Goal: Transaction & Acquisition: Download file/media

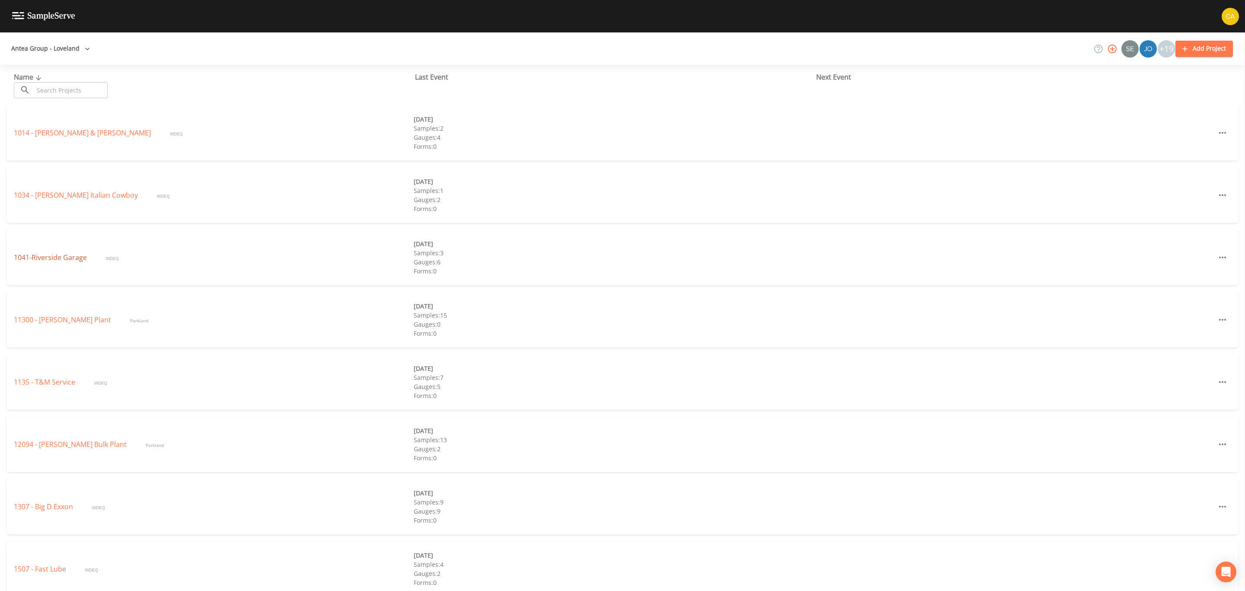
click at [74, 257] on link "1041-Riverside Garage" at bounding box center [51, 257] width 75 height 10
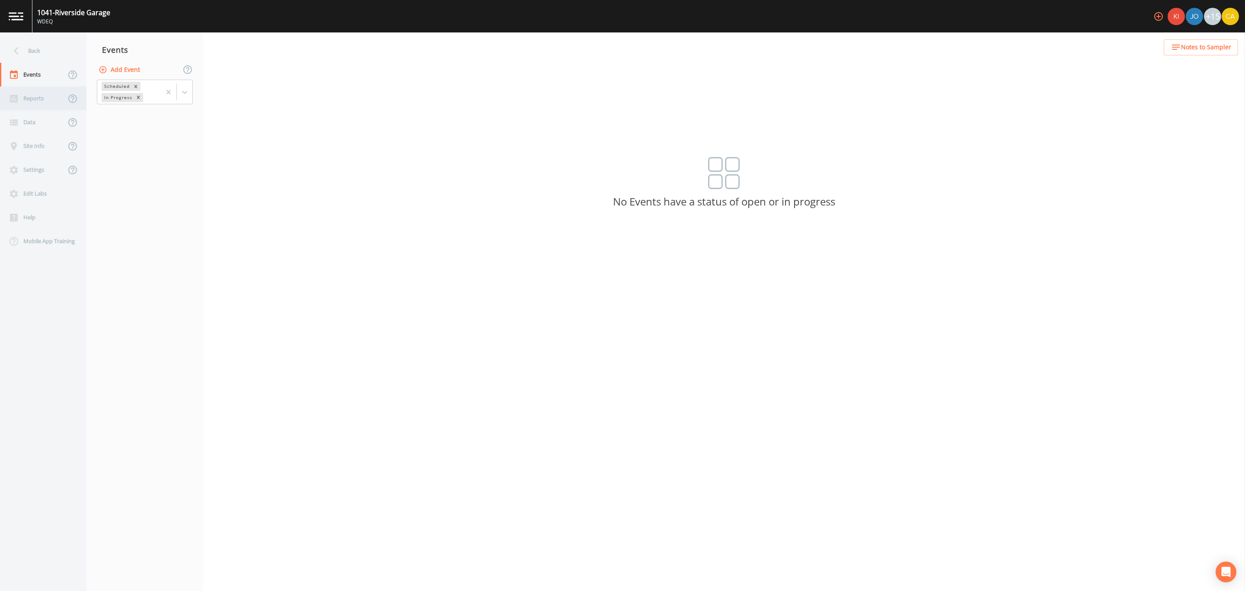
click at [33, 95] on div "Reports" at bounding box center [33, 98] width 66 height 24
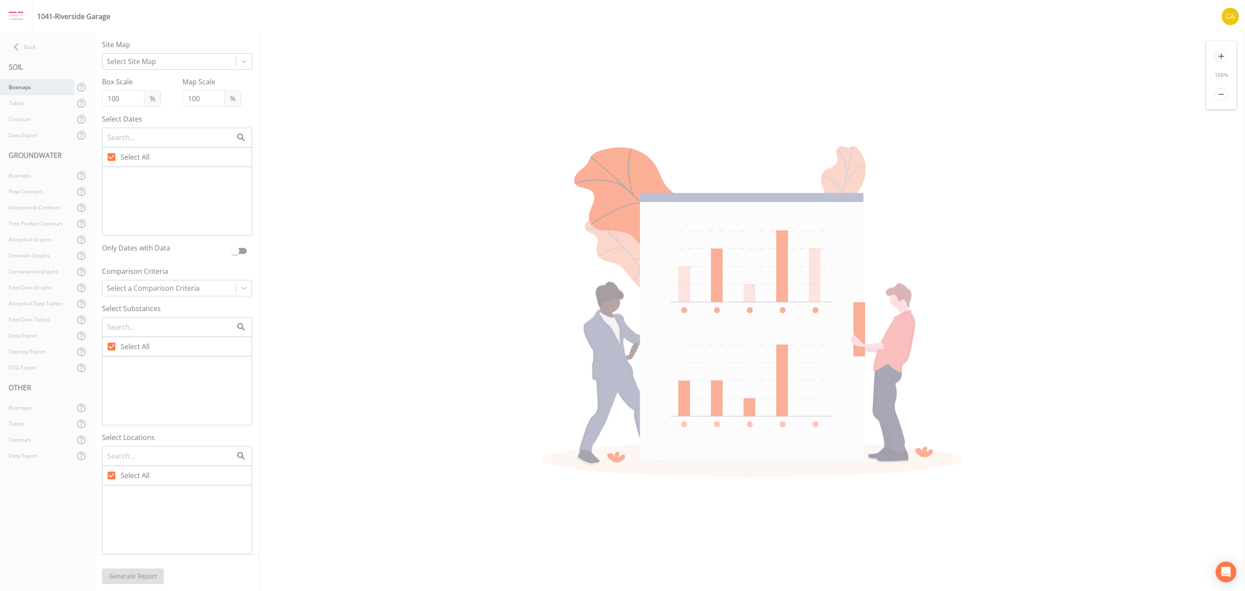
type input "300"
checkbox input "false"
checkbox input "true"
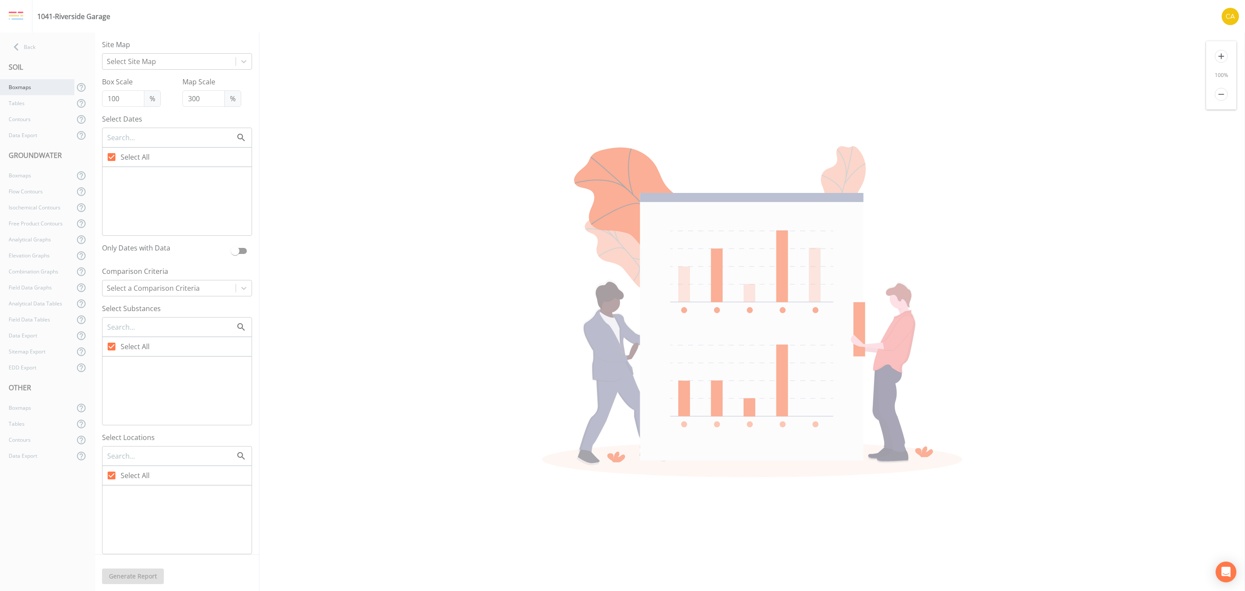
checkbox input "true"
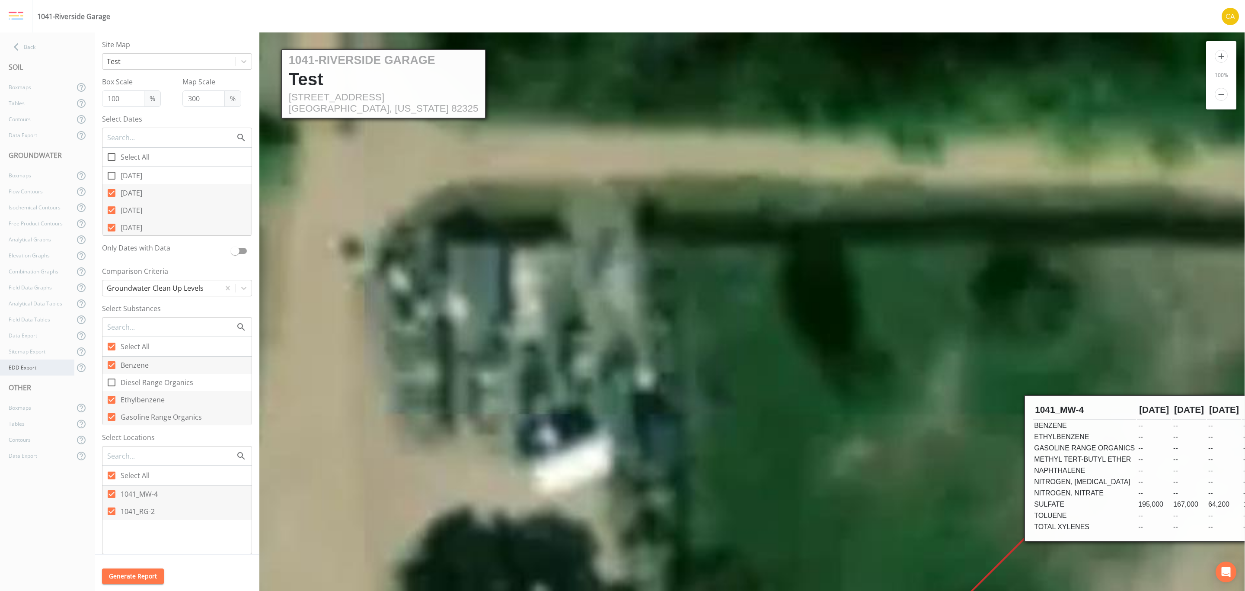
click at [29, 364] on div "EDD Export" at bounding box center [37, 367] width 74 height 16
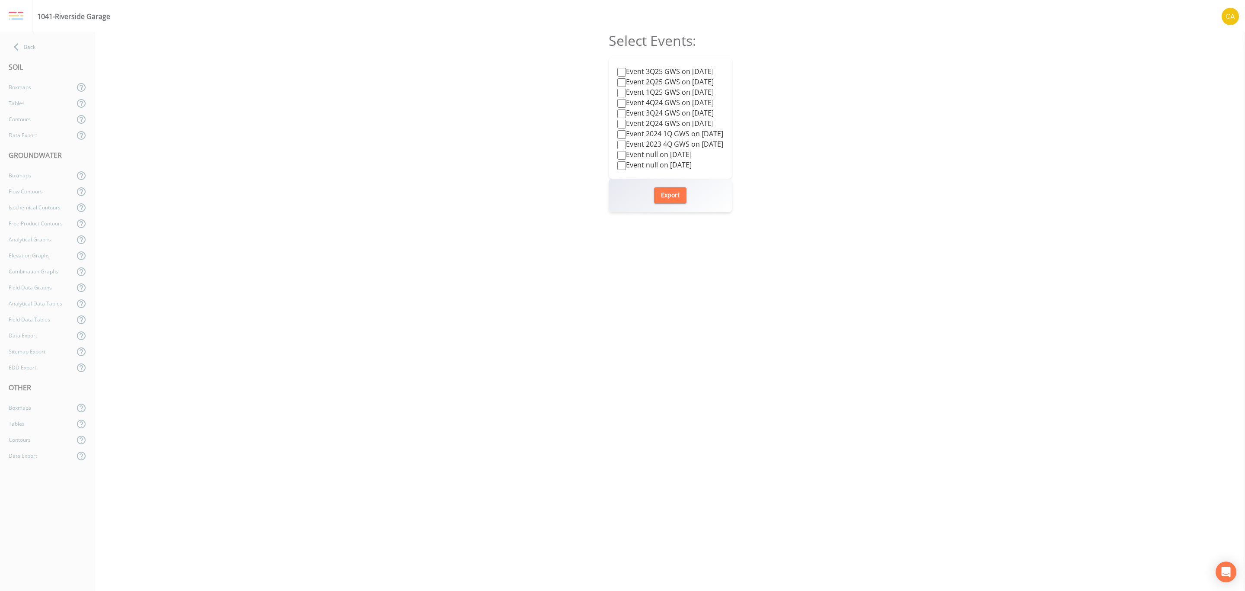
click at [667, 73] on label "Event 3Q25 GWS on [DATE]" at bounding box center [665, 71] width 96 height 10
click at [626, 73] on input "Event 3Q25 GWS on [DATE]" at bounding box center [621, 72] width 9 height 9
checkbox input "true"
click at [667, 196] on button "Export" at bounding box center [670, 195] width 32 height 16
click at [13, 45] on icon at bounding box center [16, 46] width 15 height 15
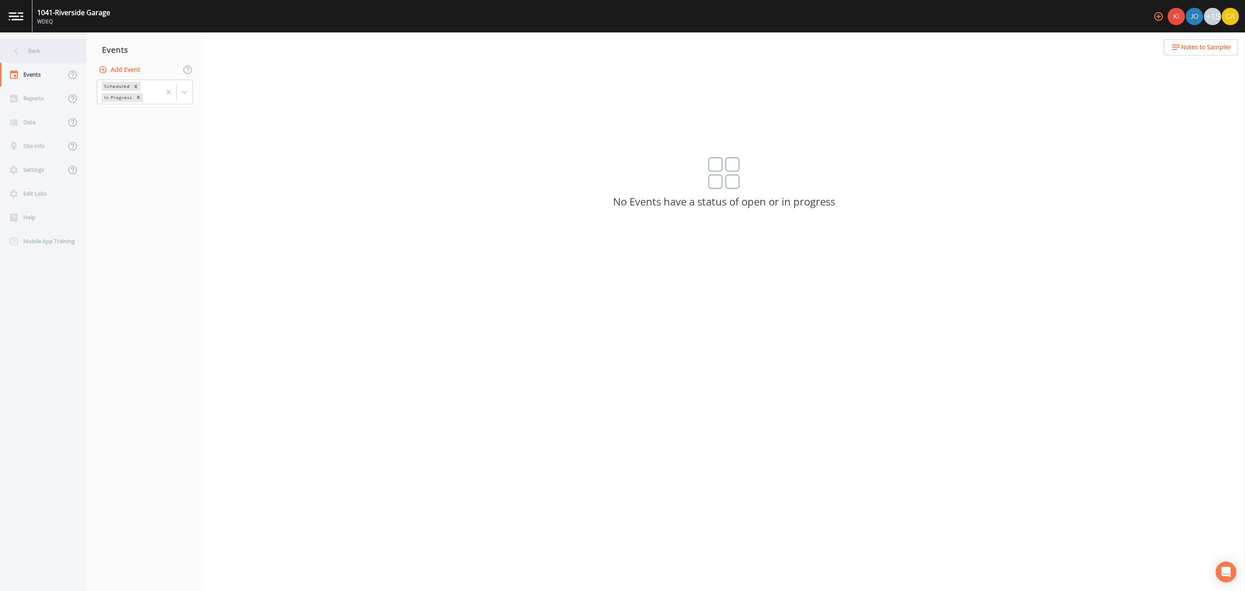
click at [16, 47] on icon at bounding box center [16, 50] width 15 height 15
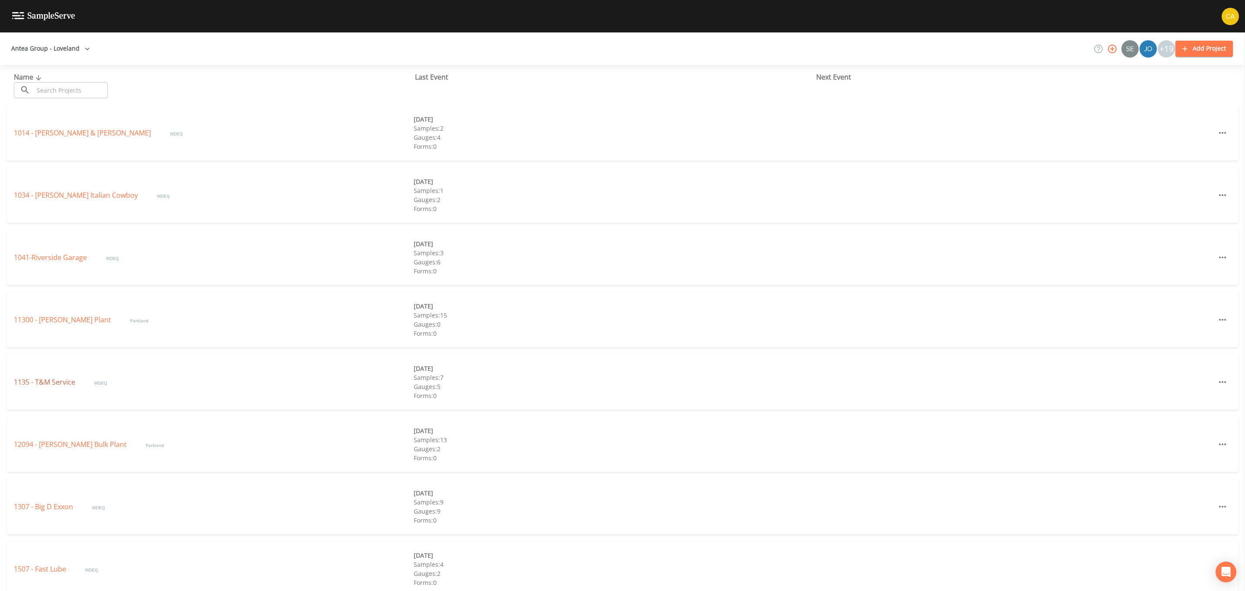
click at [46, 378] on link "1135 - T&M Service" at bounding box center [45, 382] width 63 height 10
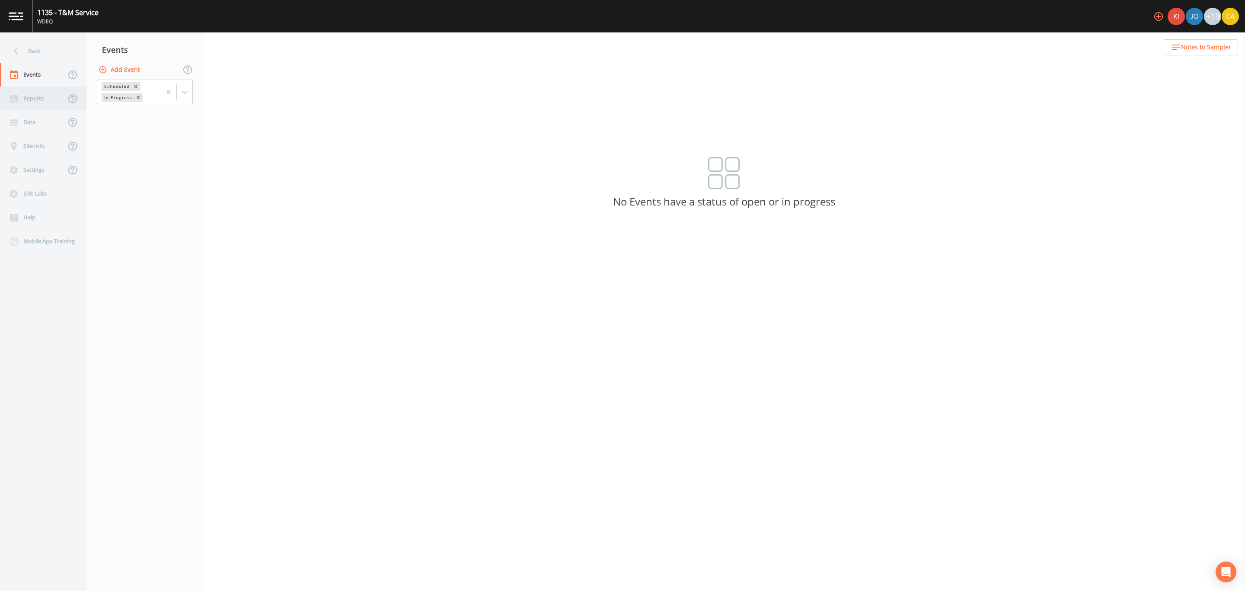
click at [45, 91] on div "Reports" at bounding box center [33, 98] width 66 height 24
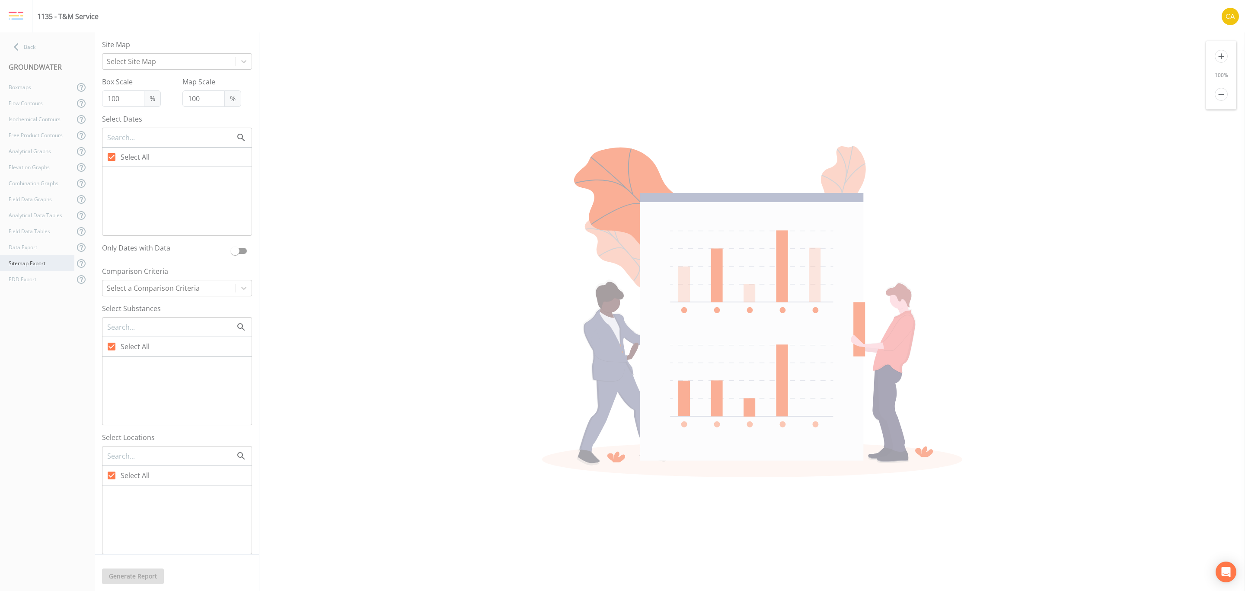
checkbox input "false"
click at [26, 283] on div "EDD Export" at bounding box center [37, 279] width 74 height 16
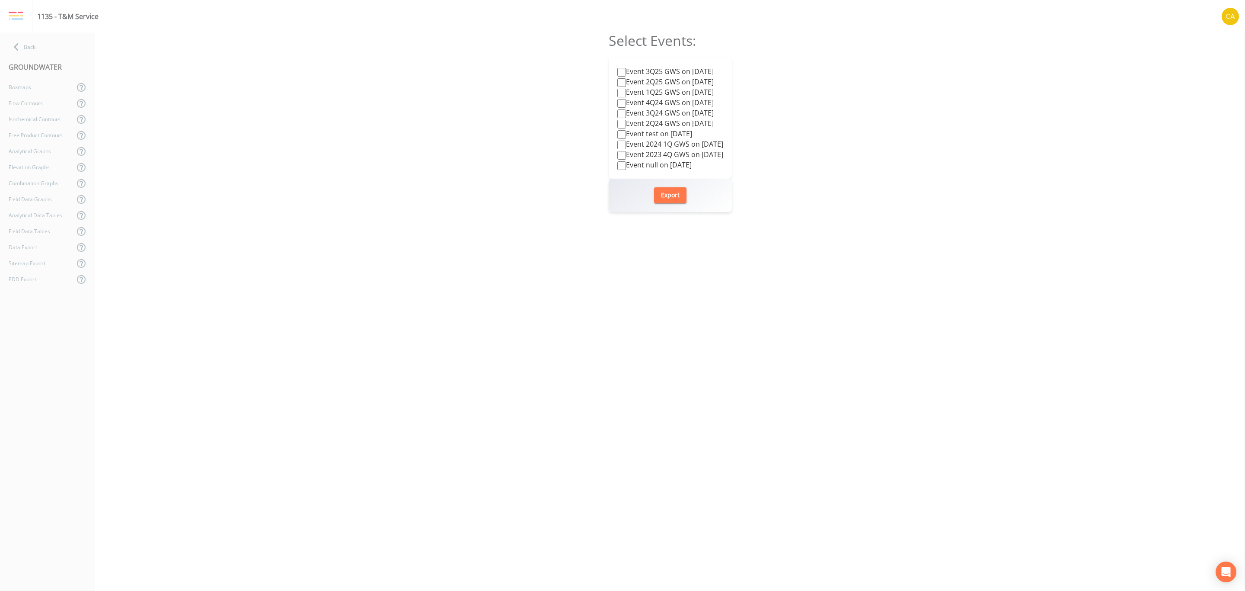
click at [628, 70] on label "Event 3Q25 GWS on [DATE]" at bounding box center [665, 71] width 96 height 10
click at [626, 70] on input "Event 3Q25 GWS on [DATE]" at bounding box center [621, 72] width 9 height 9
checkbox input "true"
click at [665, 196] on button "Export" at bounding box center [670, 195] width 32 height 16
click at [50, 53] on div "Back" at bounding box center [43, 47] width 86 height 16
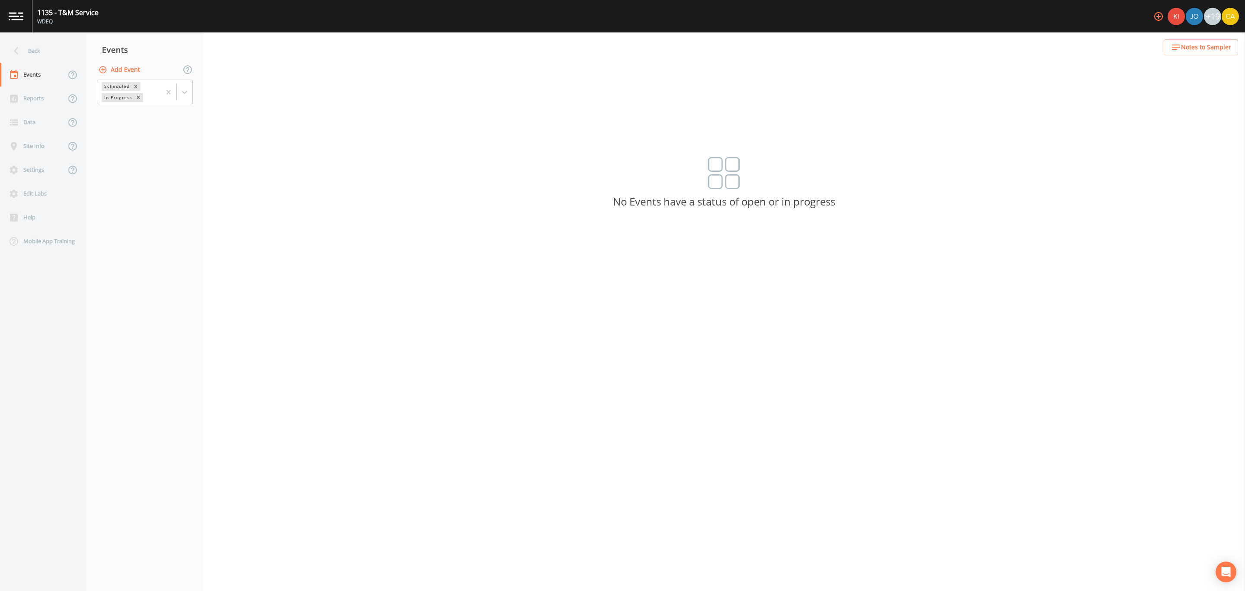
click at [50, 53] on div "Back" at bounding box center [39, 51] width 78 height 24
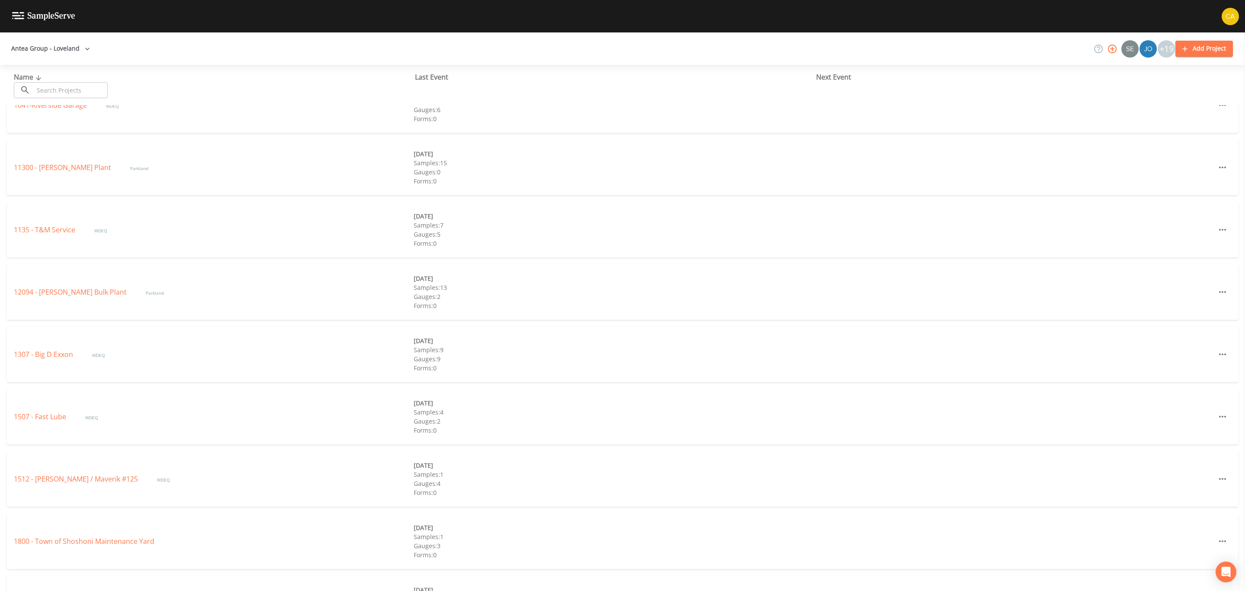
scroll to position [259, 0]
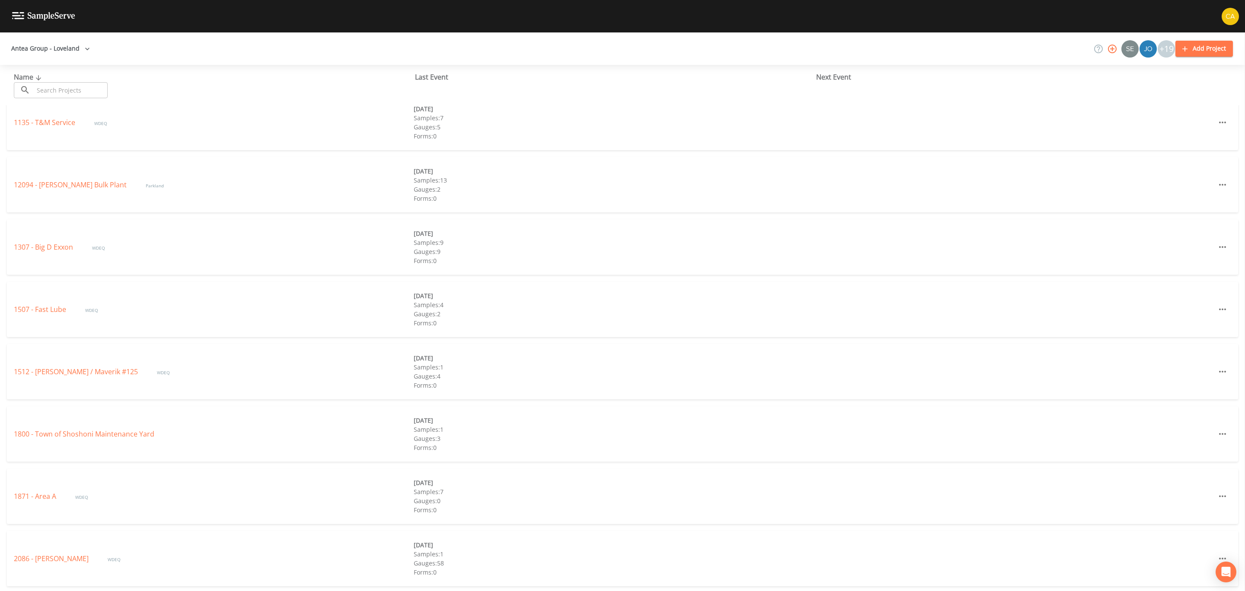
click at [38, 304] on div "1507 - Fast Lube WDEQ" at bounding box center [214, 309] width 400 height 10
click at [44, 310] on link "1507 - Fast Lube" at bounding box center [41, 309] width 54 height 10
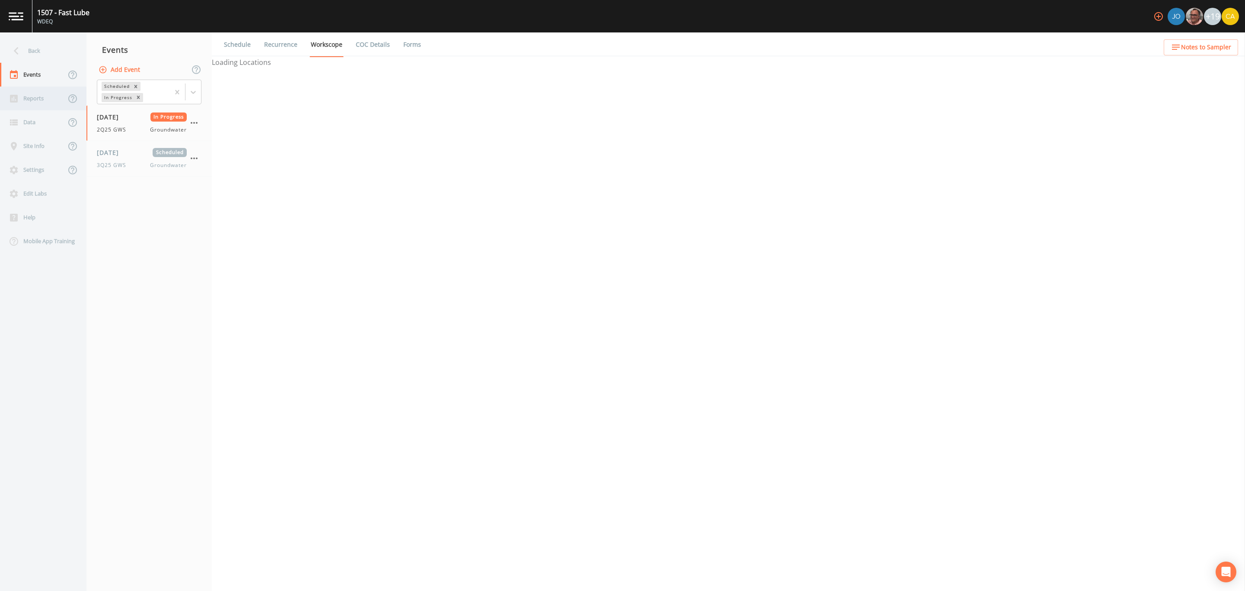
select select "0b1af911-289b-4d7b-9fdf-156f6d27a2cf"
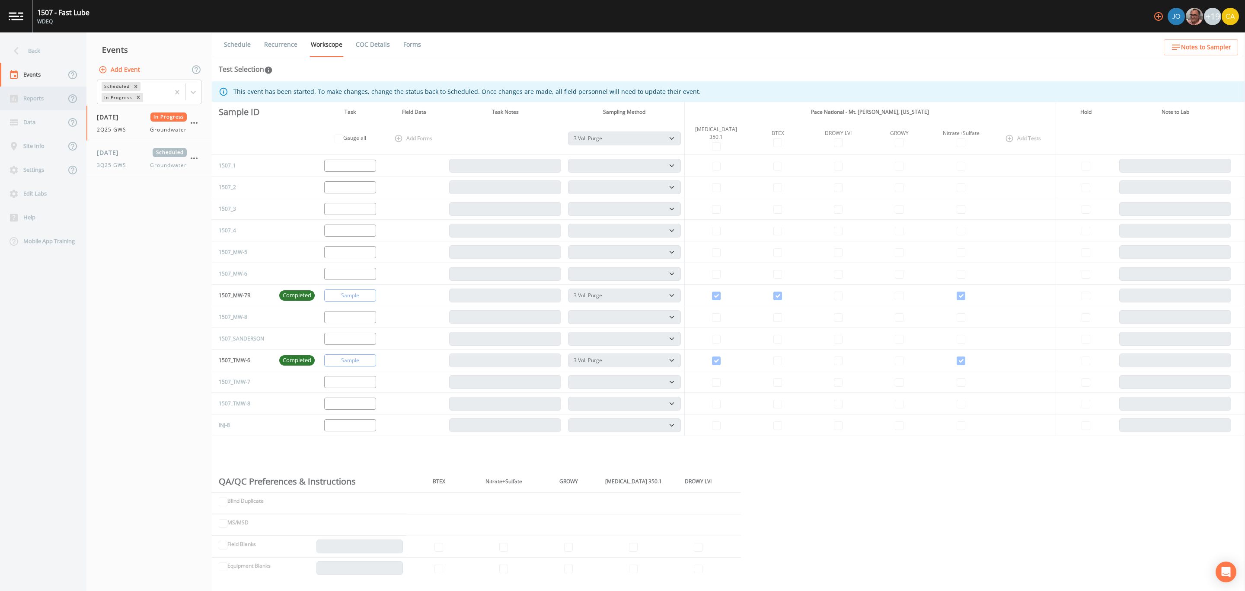
click at [25, 97] on div "Reports" at bounding box center [33, 98] width 66 height 24
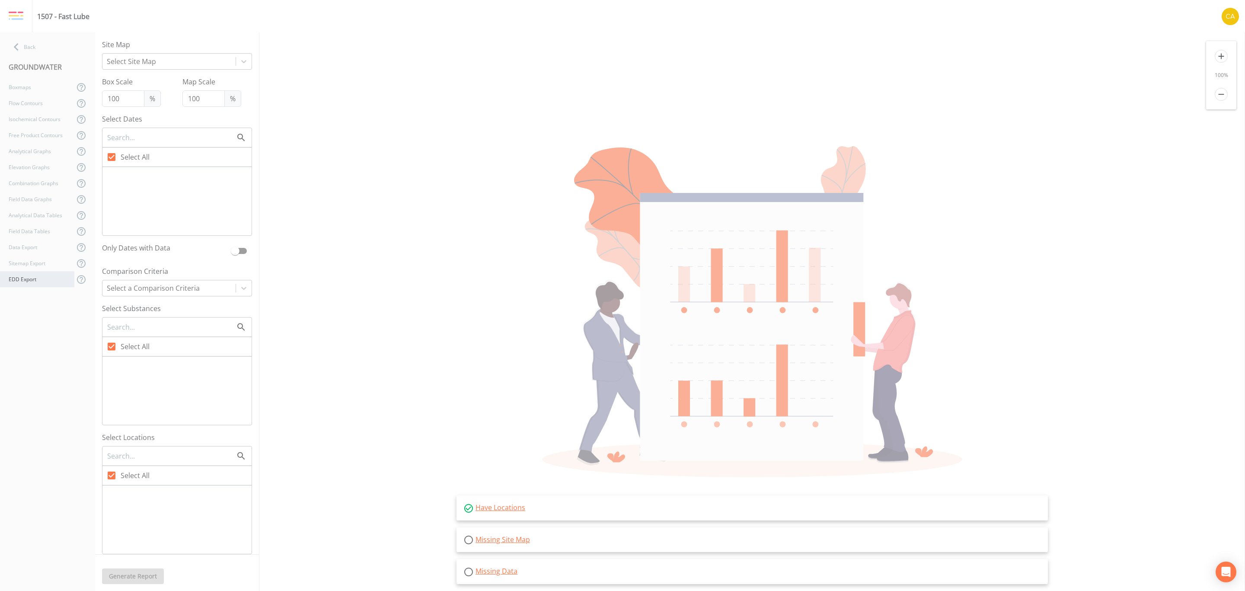
click at [38, 279] on div "EDD Export" at bounding box center [37, 279] width 74 height 16
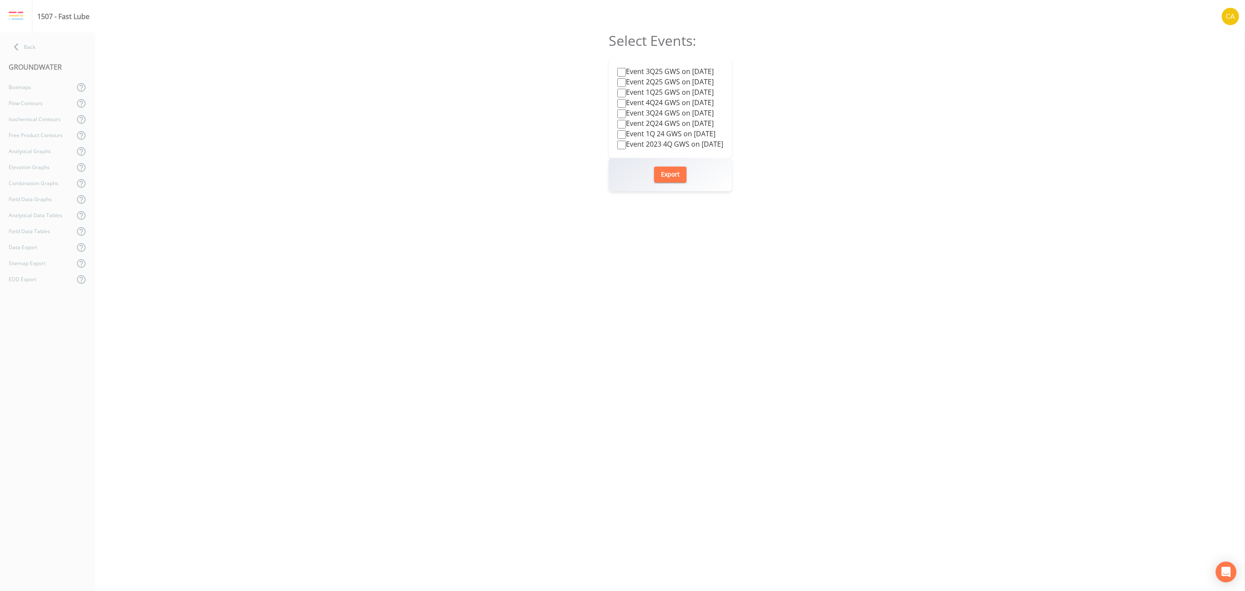
click at [660, 69] on label "Event 3Q25 GWS on [DATE]" at bounding box center [665, 71] width 96 height 10
click at [626, 69] on input "Event 3Q25 GWS on [DATE]" at bounding box center [621, 72] width 9 height 9
checkbox input "true"
click at [658, 172] on button "Export" at bounding box center [670, 174] width 32 height 16
click at [35, 45] on div "Back" at bounding box center [43, 47] width 86 height 16
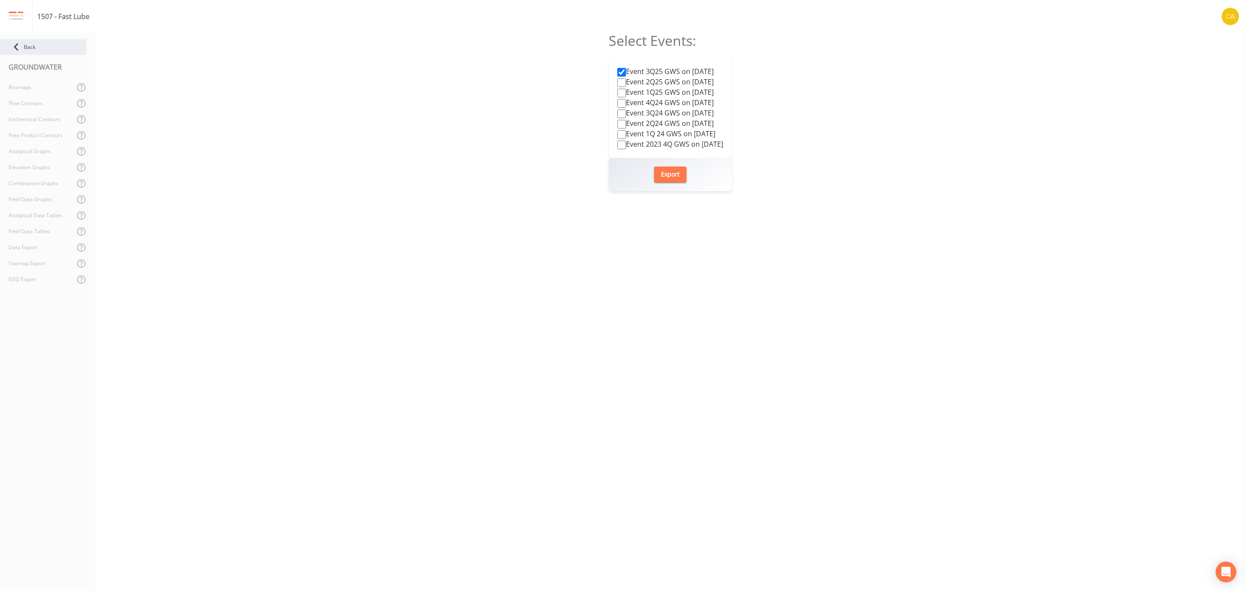
select select "0b1af911-289b-4d7b-9fdf-156f6d27a2cf"
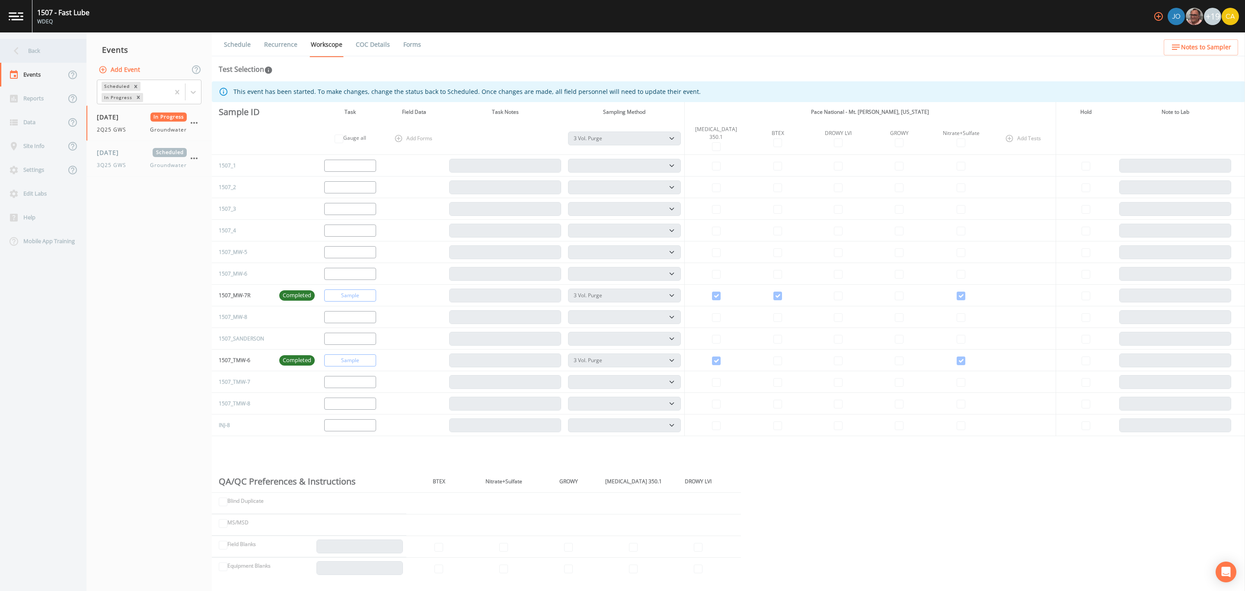
click at [16, 53] on icon at bounding box center [16, 50] width 15 height 15
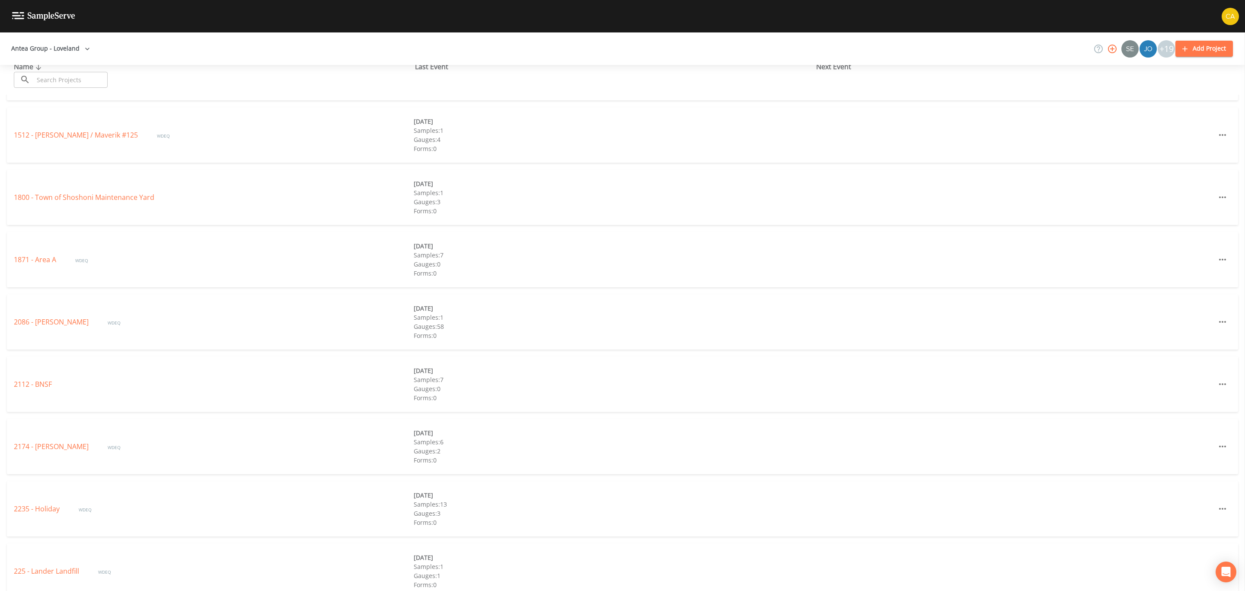
scroll to position [519, 0]
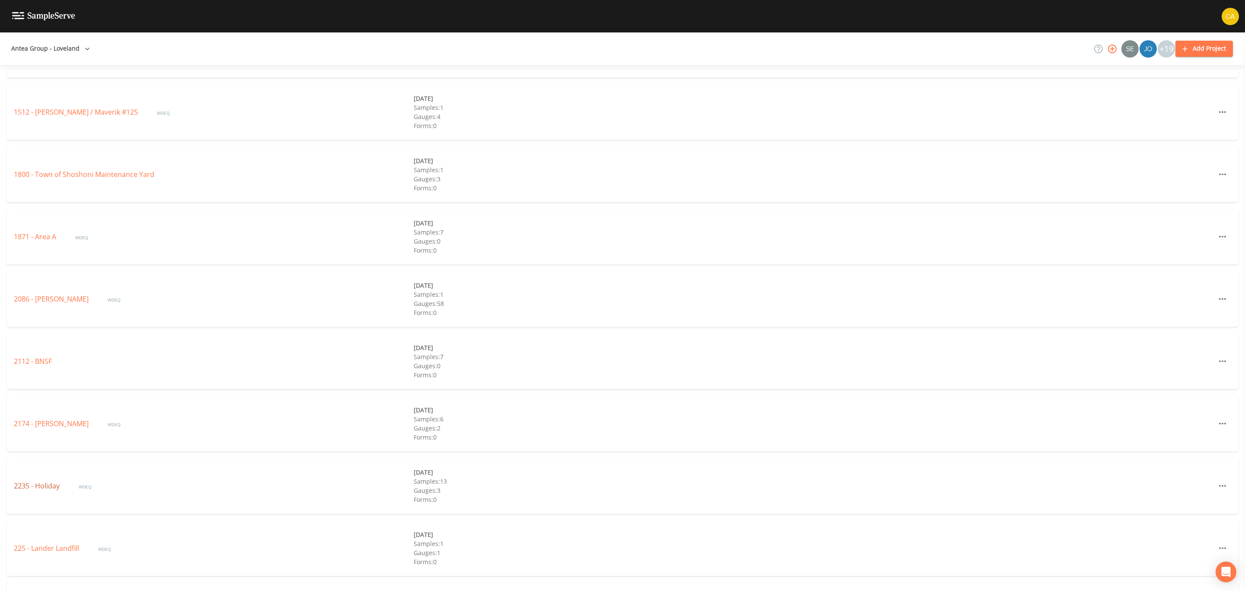
click at [47, 481] on link "2235 - Holiday" at bounding box center [38, 486] width 48 height 10
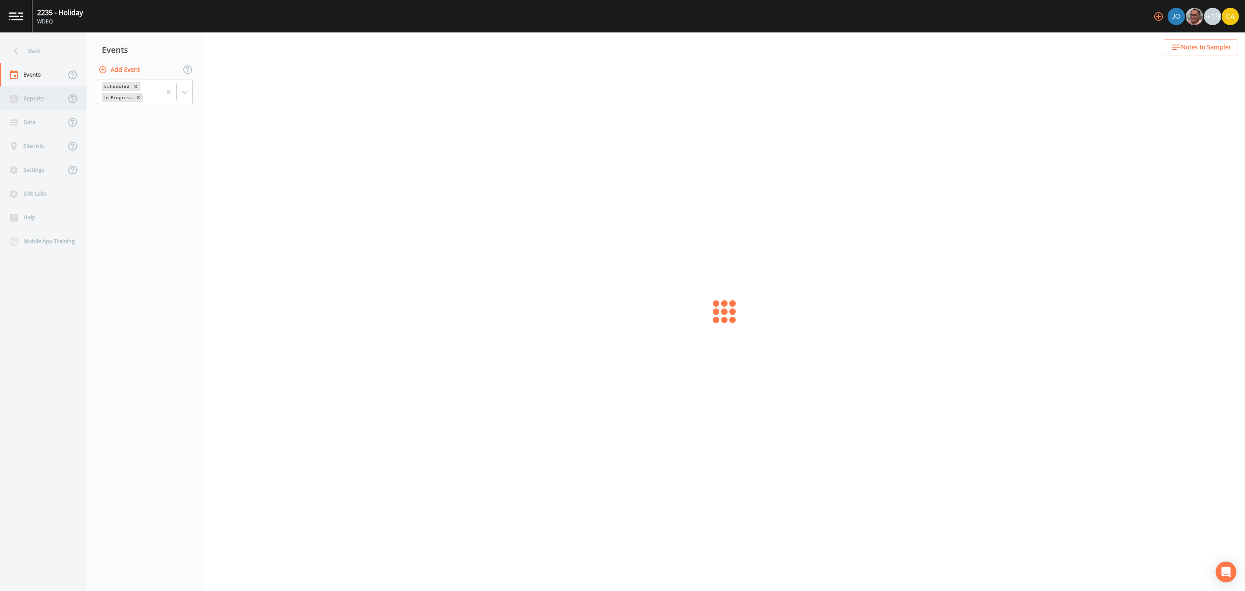
click at [32, 93] on div "Reports" at bounding box center [33, 98] width 66 height 24
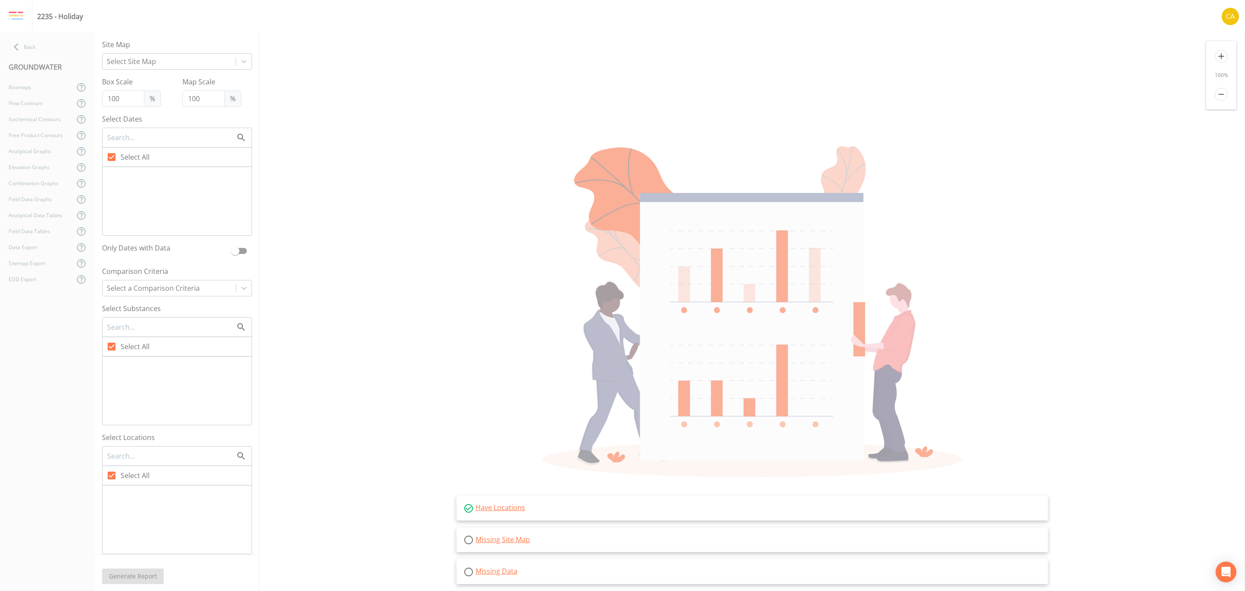
click at [45, 290] on nav "Back GROUNDWATER Boxmaps Flow Contours Isochemical Contours Free Product Contou…" at bounding box center [47, 311] width 95 height 558
click at [39, 286] on div "EDD Export" at bounding box center [37, 279] width 74 height 16
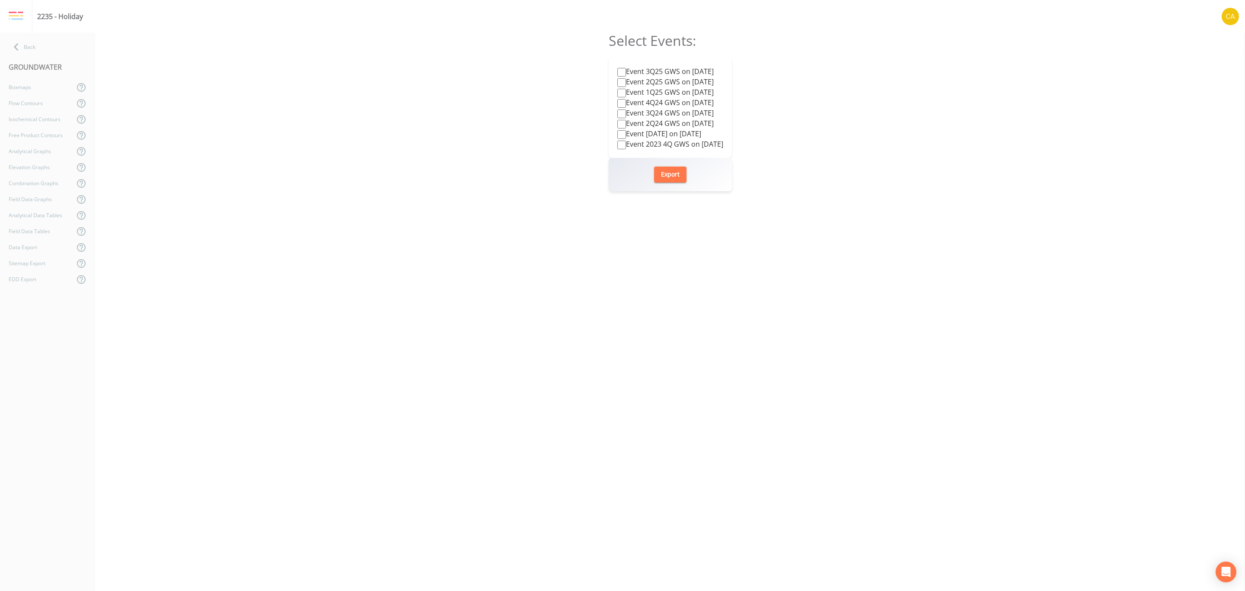
click at [683, 74] on label "Event 3Q25 GWS on [DATE]" at bounding box center [665, 71] width 96 height 10
click at [626, 74] on input "Event 3Q25 GWS on [DATE]" at bounding box center [621, 72] width 9 height 9
checkbox input "true"
click at [684, 170] on button "Export" at bounding box center [670, 174] width 32 height 16
click at [47, 51] on div "Back" at bounding box center [43, 47] width 86 height 16
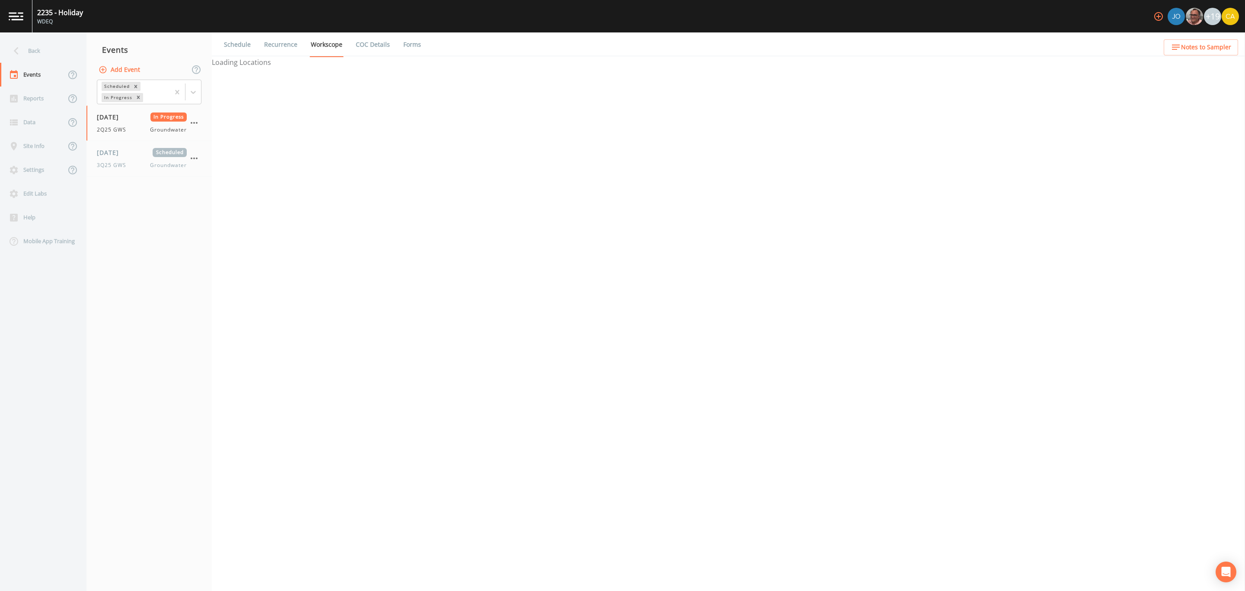
select select "0b1af911-289b-4d7b-9fdf-156f6d27a2cf"
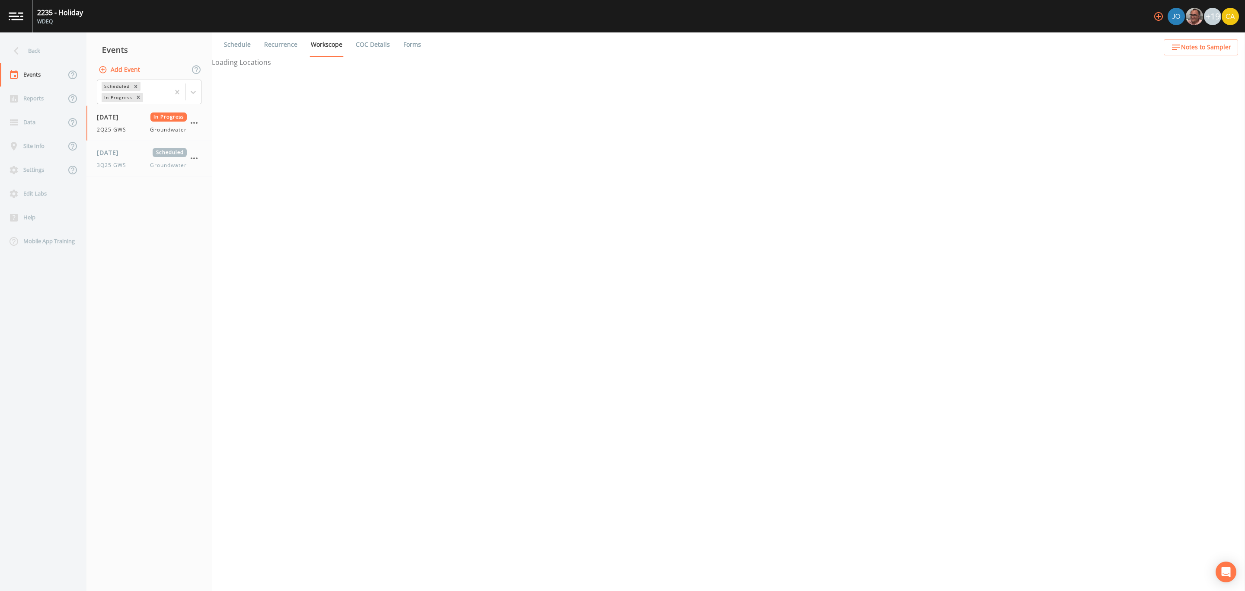
select select "0b1af911-289b-4d7b-9fdf-156f6d27a2cf"
select select "b1e7ef71-7b90-445c-9fcc-a6dce5865402"
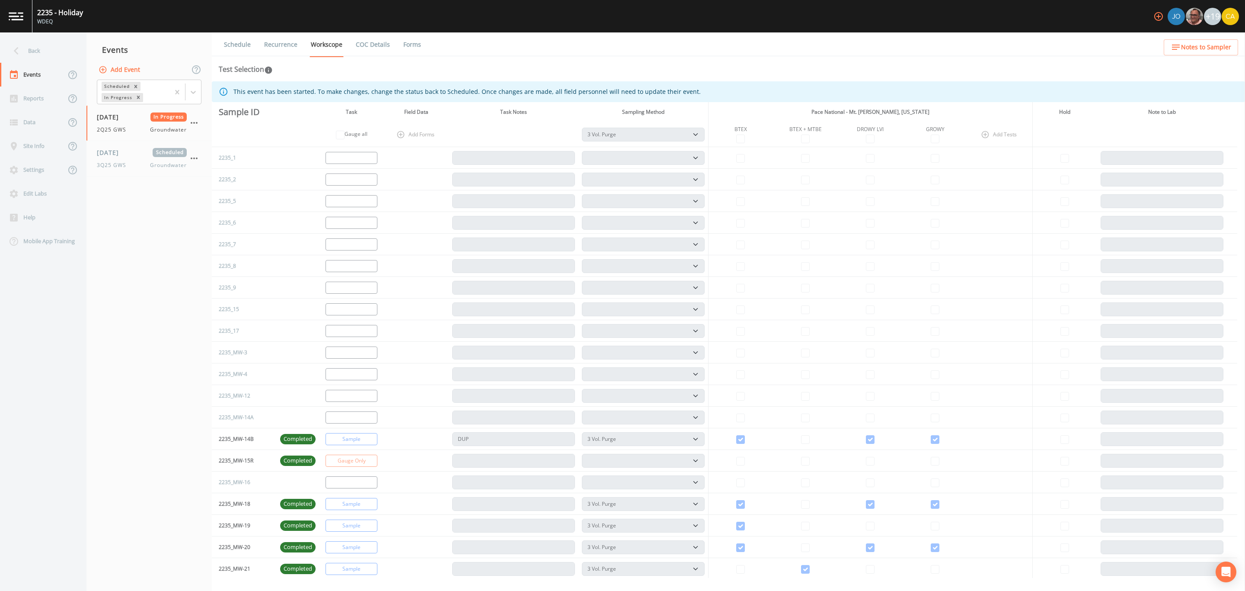
click at [47, 51] on div "Back" at bounding box center [39, 51] width 78 height 24
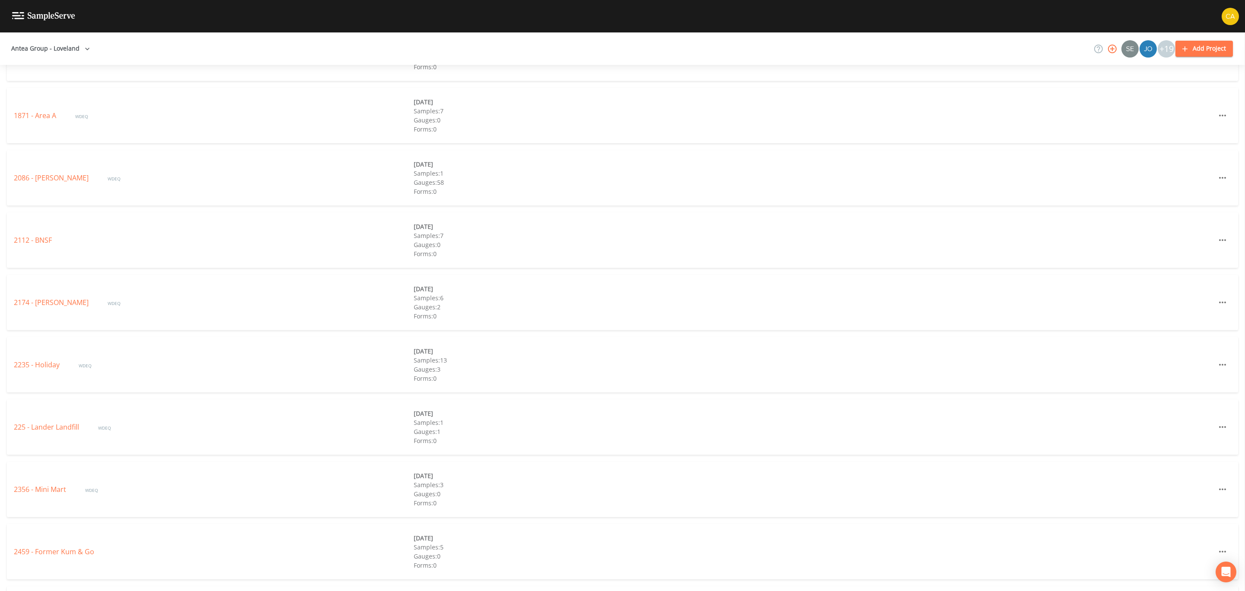
scroll to position [648, 0]
click at [56, 481] on link "2356 - Mini Mart" at bounding box center [41, 481] width 54 height 10
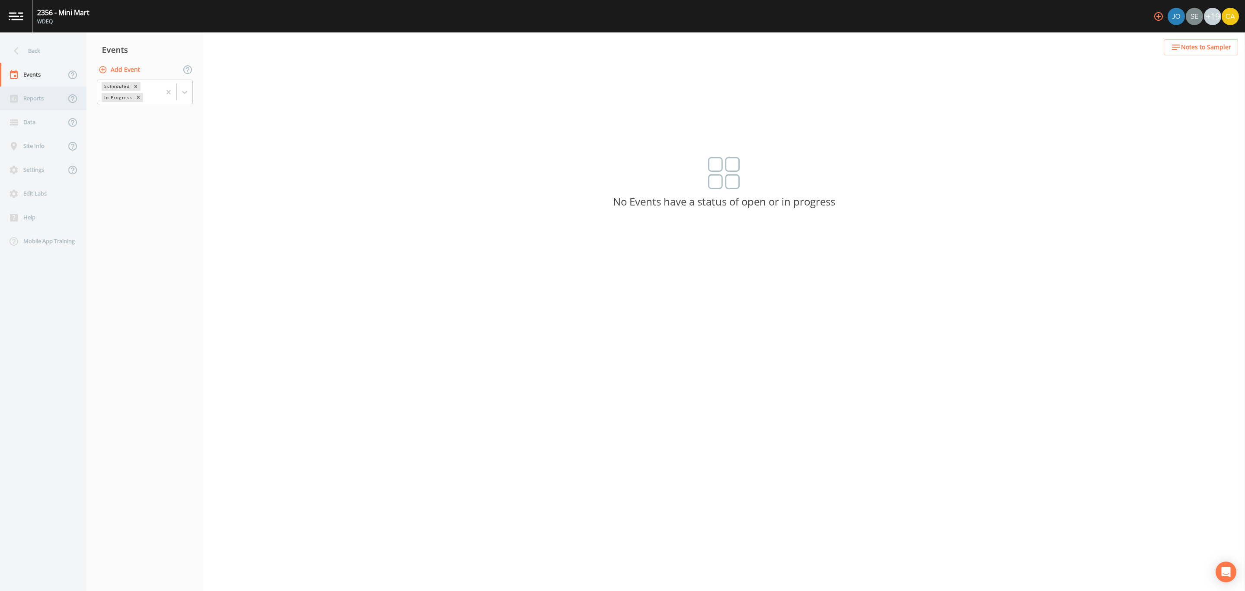
click at [35, 108] on div "Reports" at bounding box center [33, 98] width 66 height 24
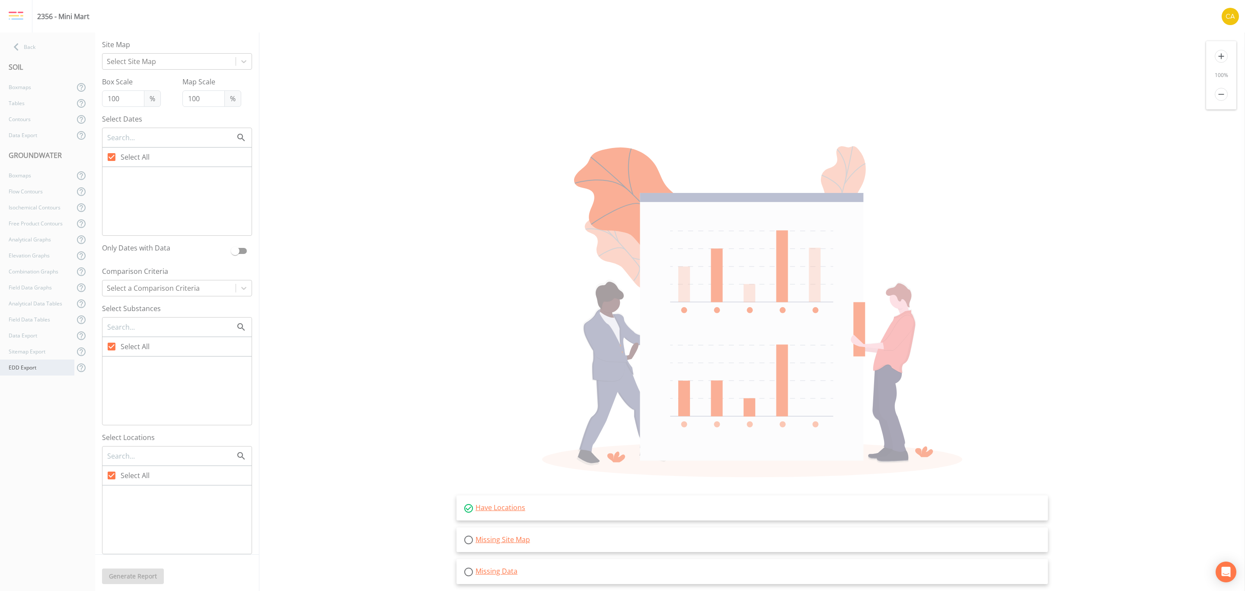
click at [33, 372] on div "EDD Export" at bounding box center [37, 367] width 74 height 16
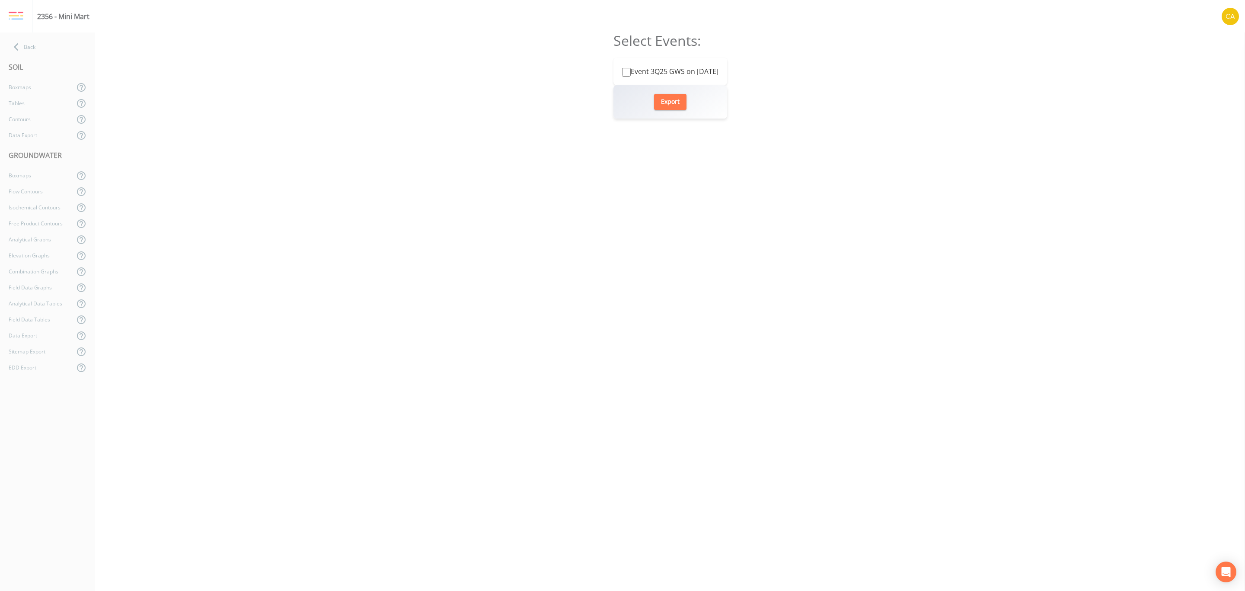
click at [666, 74] on label "Event 3Q25 GWS on [DATE]" at bounding box center [670, 71] width 96 height 10
click at [631, 74] on input "Event 3Q25 GWS on [DATE]" at bounding box center [626, 72] width 9 height 9
checkbox input "true"
click at [667, 102] on button "Export" at bounding box center [670, 102] width 32 height 16
click at [36, 32] on div "2356 - Mini Mart" at bounding box center [60, 16] width 57 height 32
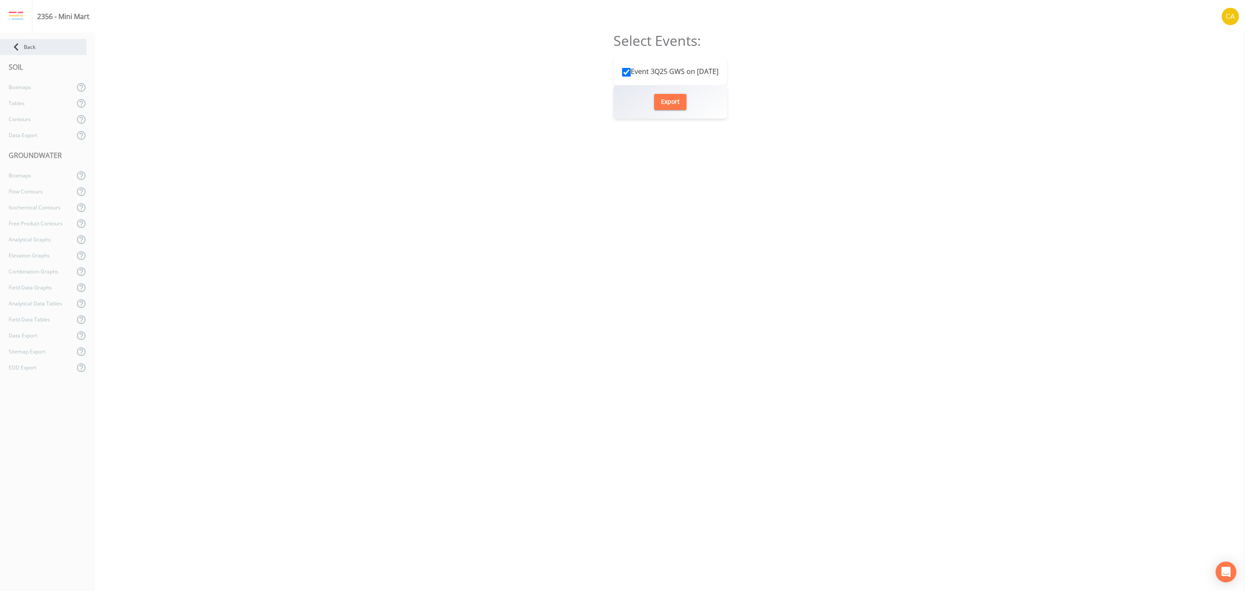
click at [39, 40] on div "Back" at bounding box center [43, 47] width 86 height 16
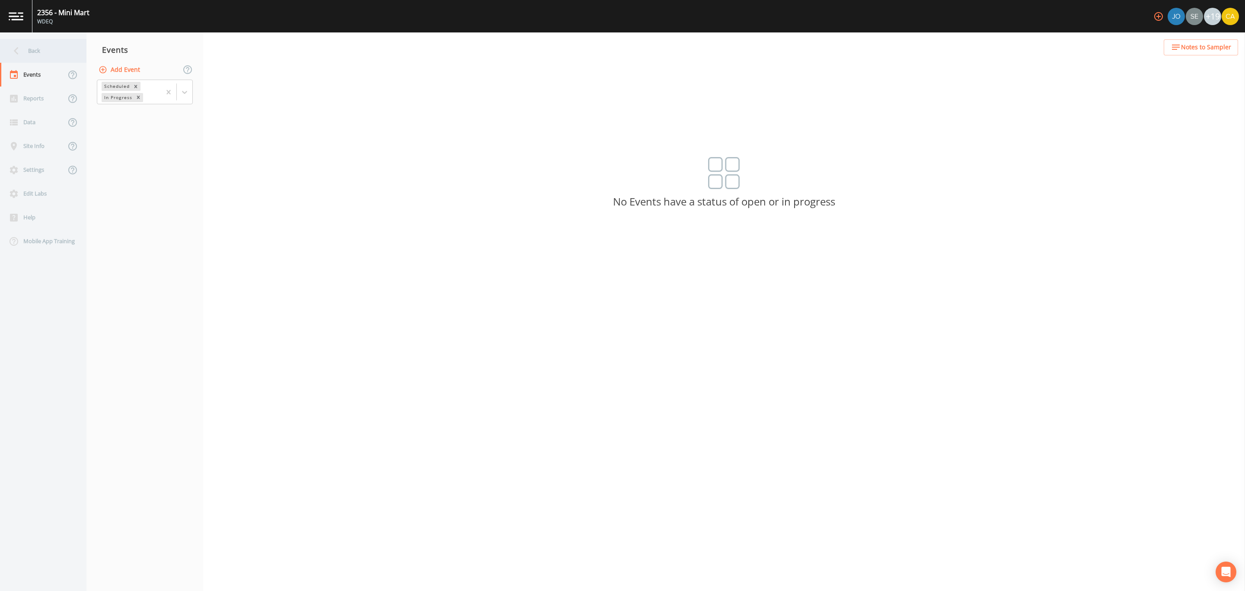
click at [41, 42] on div "Back" at bounding box center [39, 51] width 78 height 24
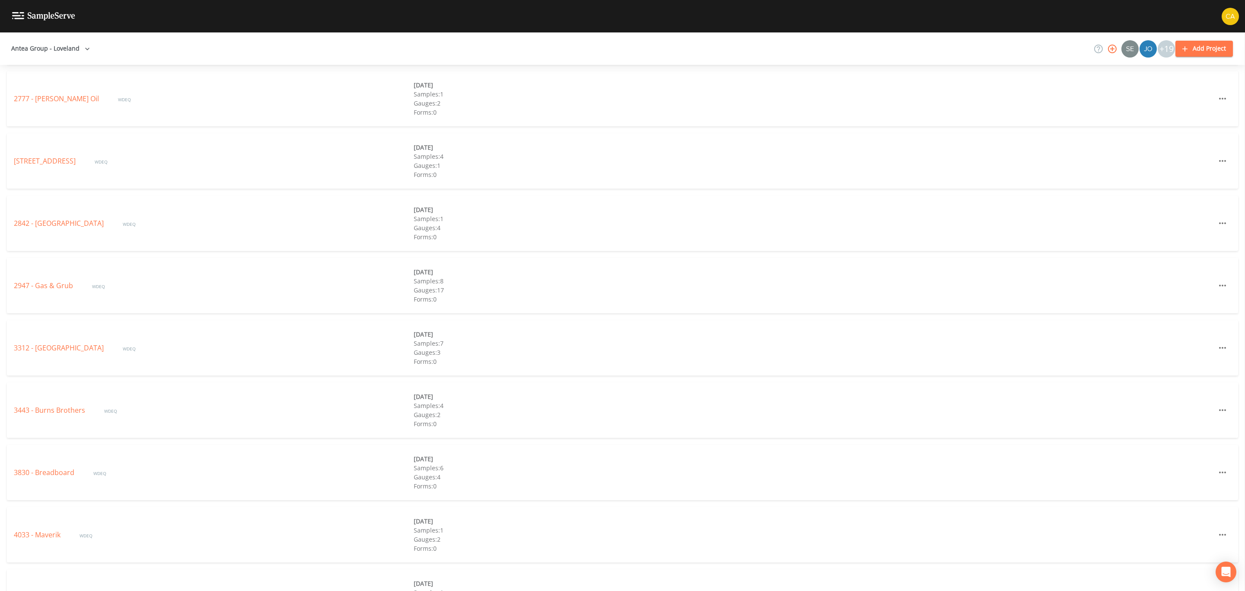
scroll to position [1361, 0]
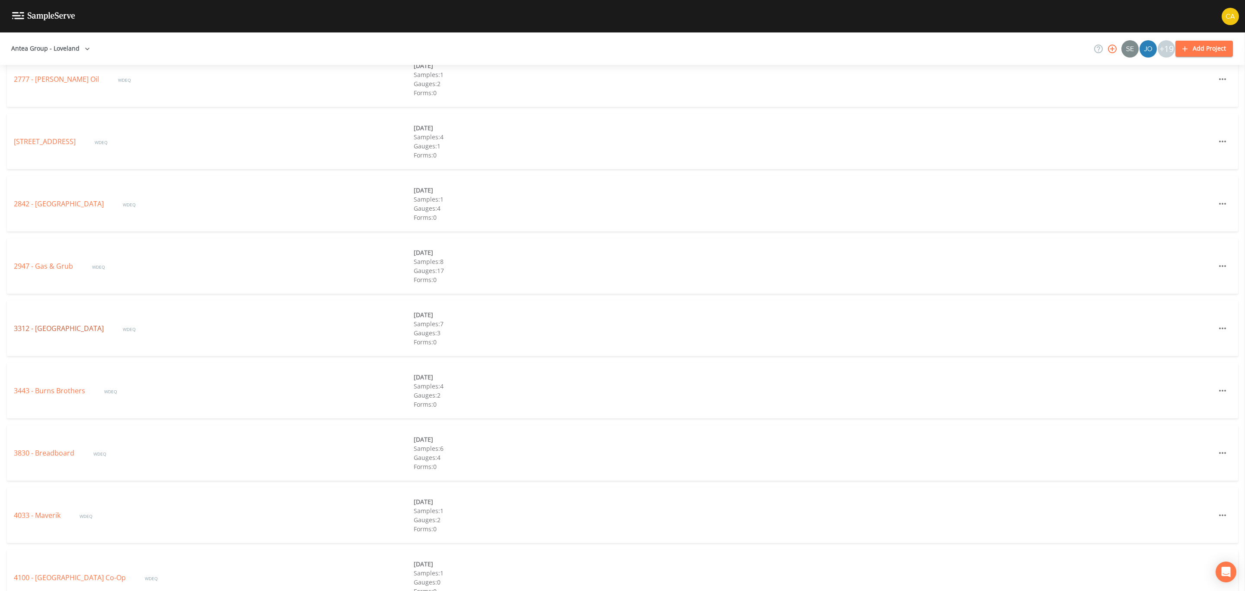
click at [95, 328] on link "3312 - [GEOGRAPHIC_DATA]" at bounding box center [60, 328] width 92 height 10
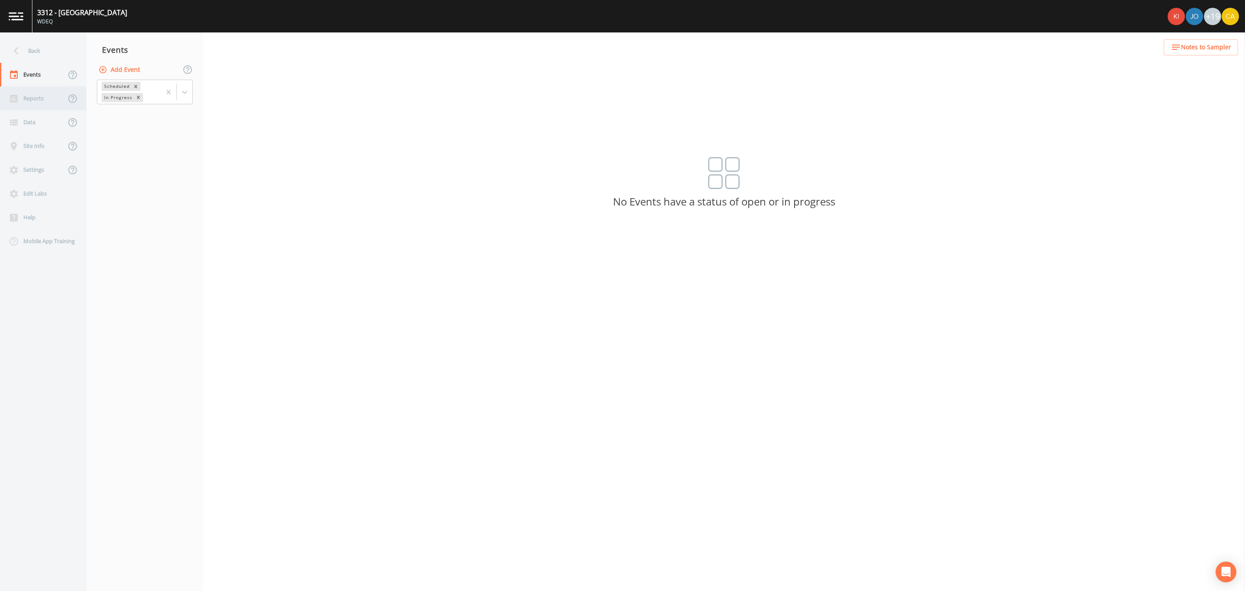
click at [40, 92] on div "Reports" at bounding box center [33, 98] width 66 height 24
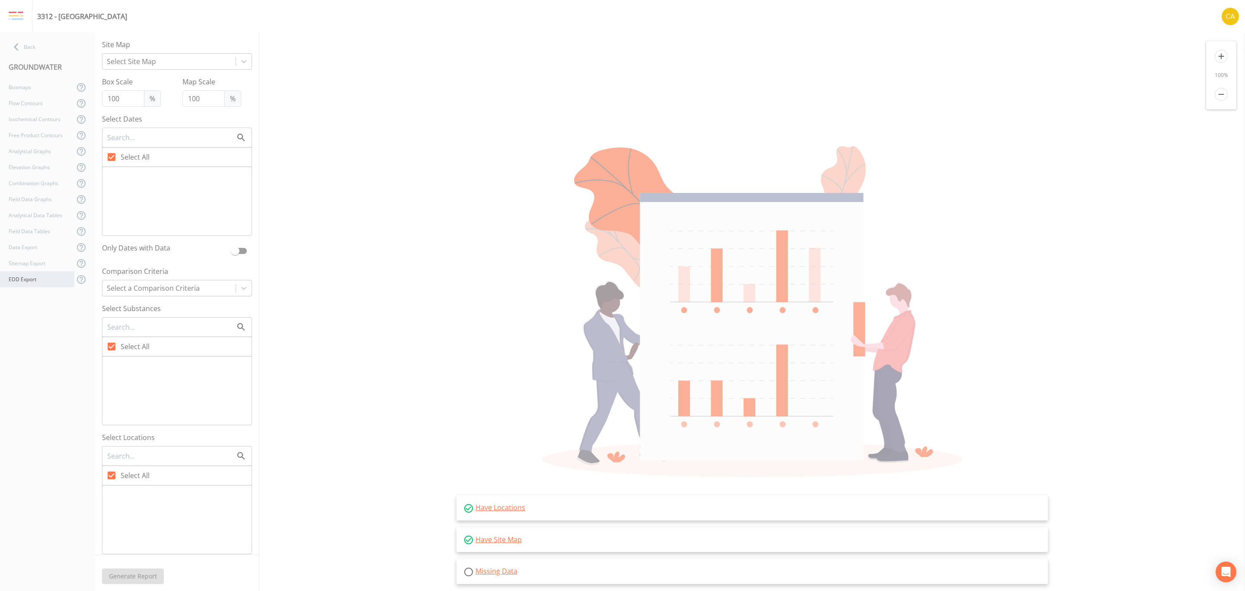
click at [34, 272] on div "EDD Export" at bounding box center [37, 279] width 74 height 16
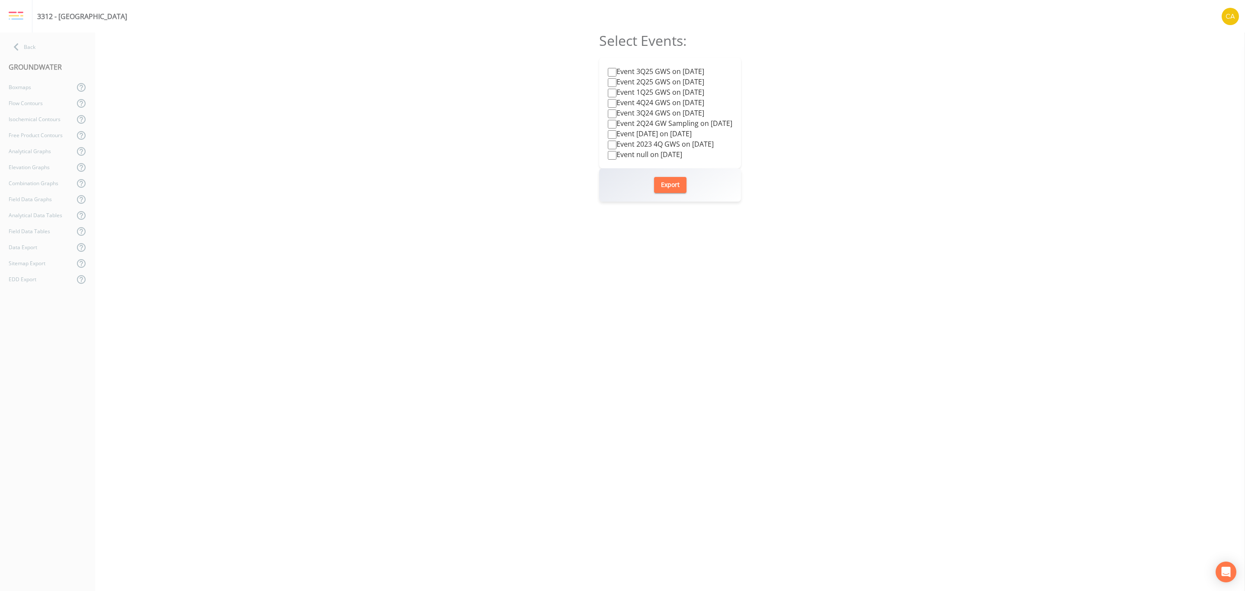
click at [619, 70] on label "Event 3Q25 GWS on [DATE]" at bounding box center [656, 71] width 96 height 10
click at [616, 70] on input "Event 3Q25 GWS on [DATE]" at bounding box center [612, 72] width 9 height 9
checkbox input "true"
click at [670, 187] on button "Export" at bounding box center [670, 185] width 32 height 16
click at [45, 43] on div "Back" at bounding box center [43, 47] width 86 height 16
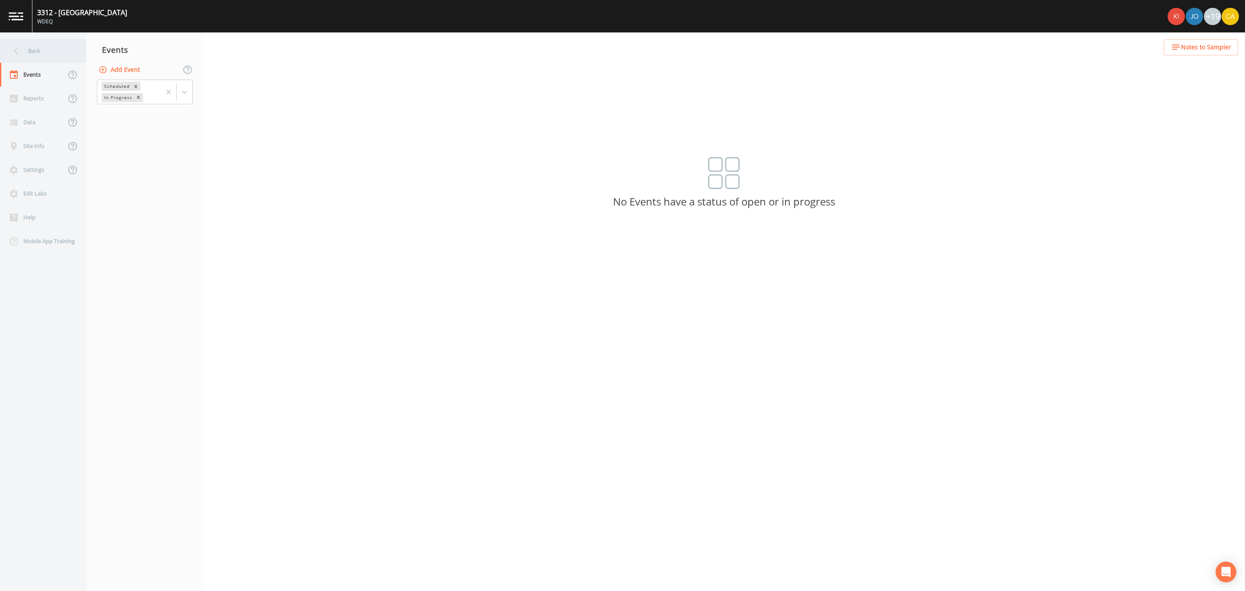
click at [48, 47] on div "Back" at bounding box center [39, 51] width 78 height 24
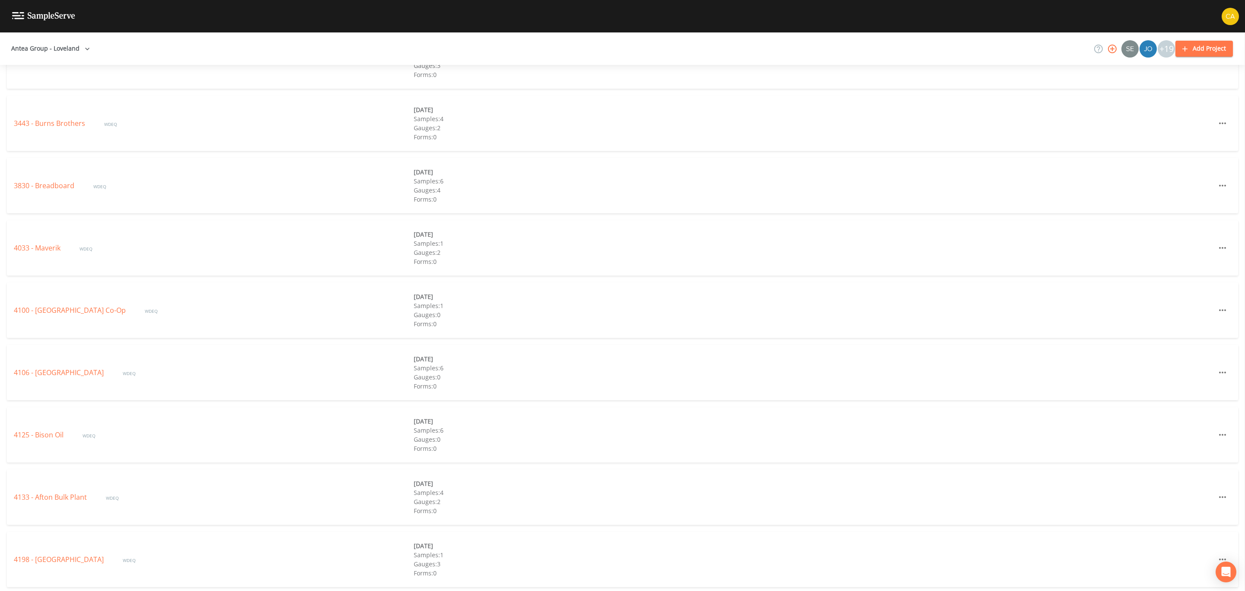
scroll to position [1636, 0]
click at [35, 426] on link "4125 - Bison Oil" at bounding box center [39, 427] width 51 height 10
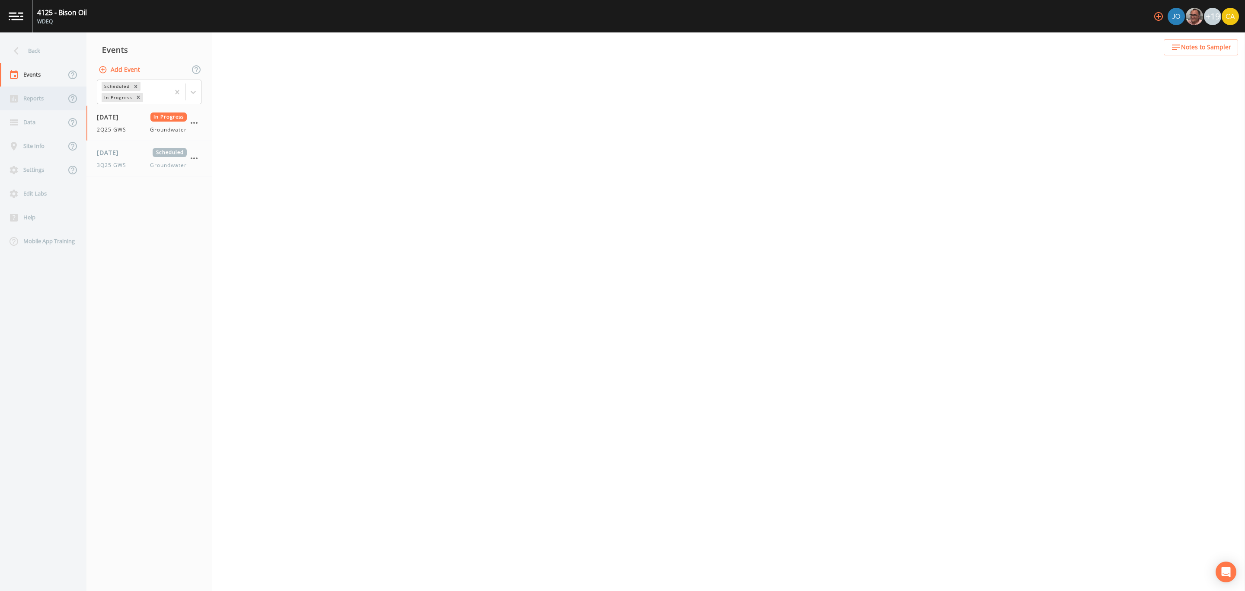
click at [41, 104] on div "Reports" at bounding box center [33, 98] width 66 height 24
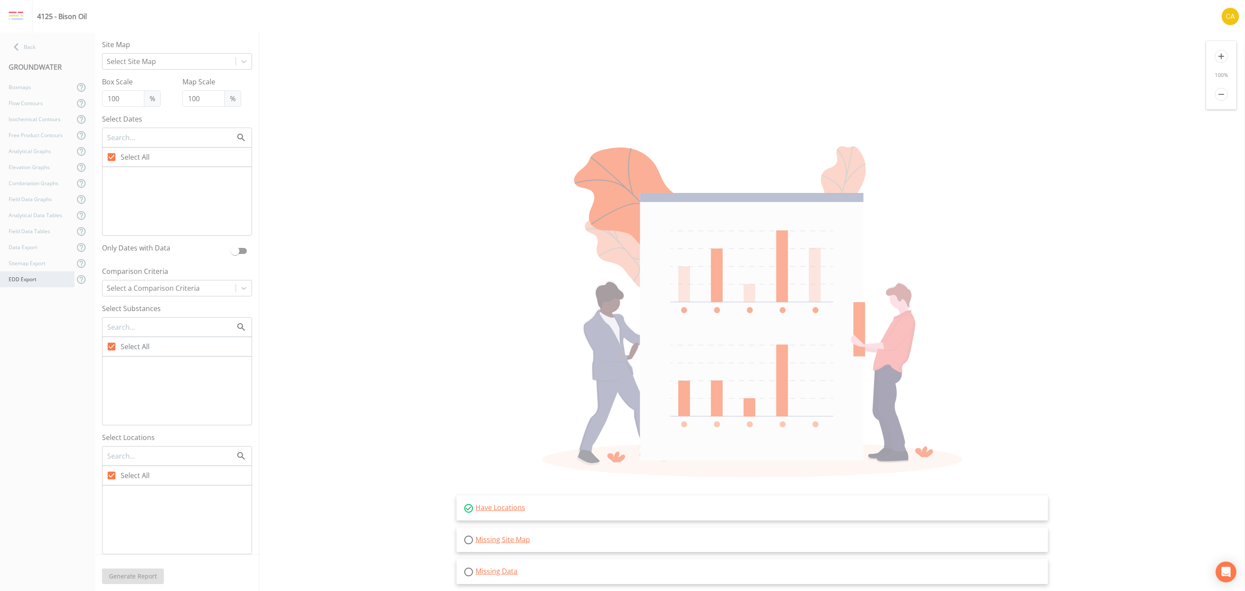
click at [42, 283] on div "EDD Export" at bounding box center [37, 279] width 74 height 16
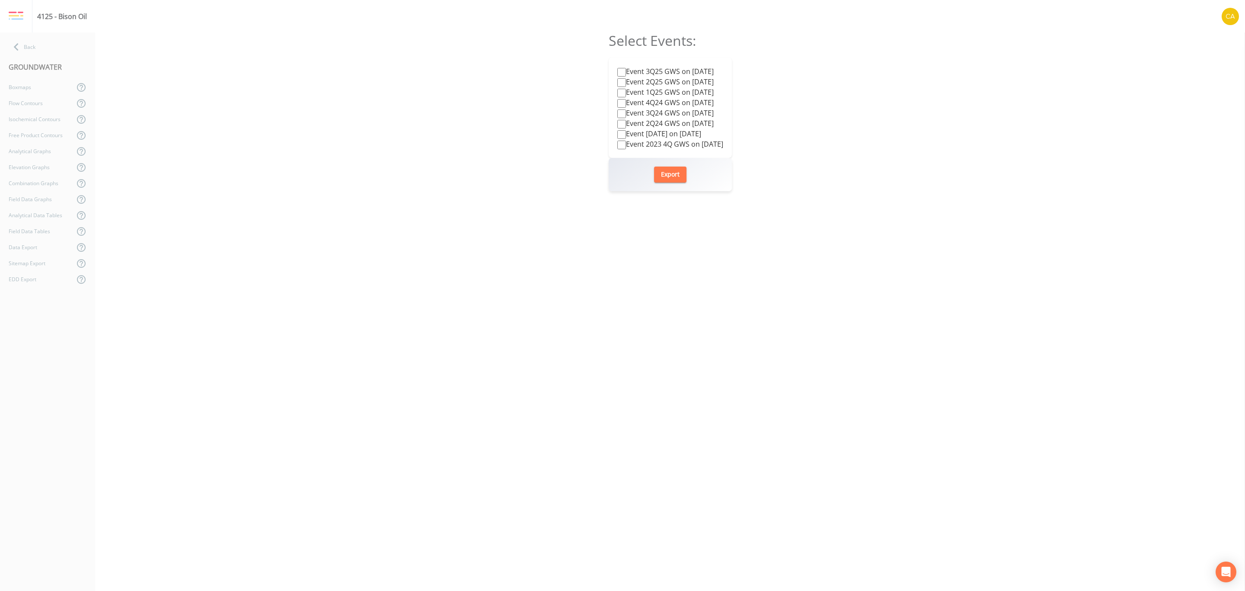
click at [629, 74] on label "Event 3Q25 GWS on [DATE]" at bounding box center [665, 71] width 96 height 10
click at [626, 74] on input "Event 3Q25 GWS on [DATE]" at bounding box center [621, 72] width 9 height 9
checkbox input "true"
click at [678, 174] on button "Export" at bounding box center [670, 174] width 32 height 16
click at [42, 35] on nav "Back GROUNDWATER Boxmaps Flow Contours Isochemical Contours Free Product Contou…" at bounding box center [47, 311] width 95 height 558
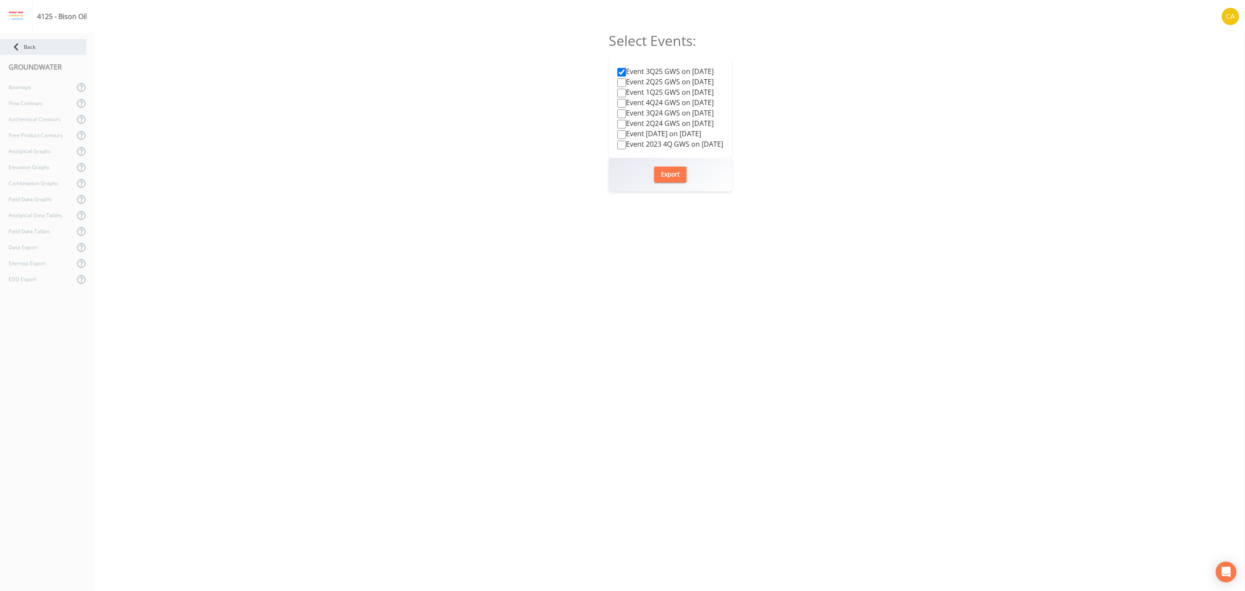
click at [42, 39] on div "Back" at bounding box center [43, 47] width 86 height 16
select select "0b1af911-289b-4d7b-9fdf-156f6d27a2cf"
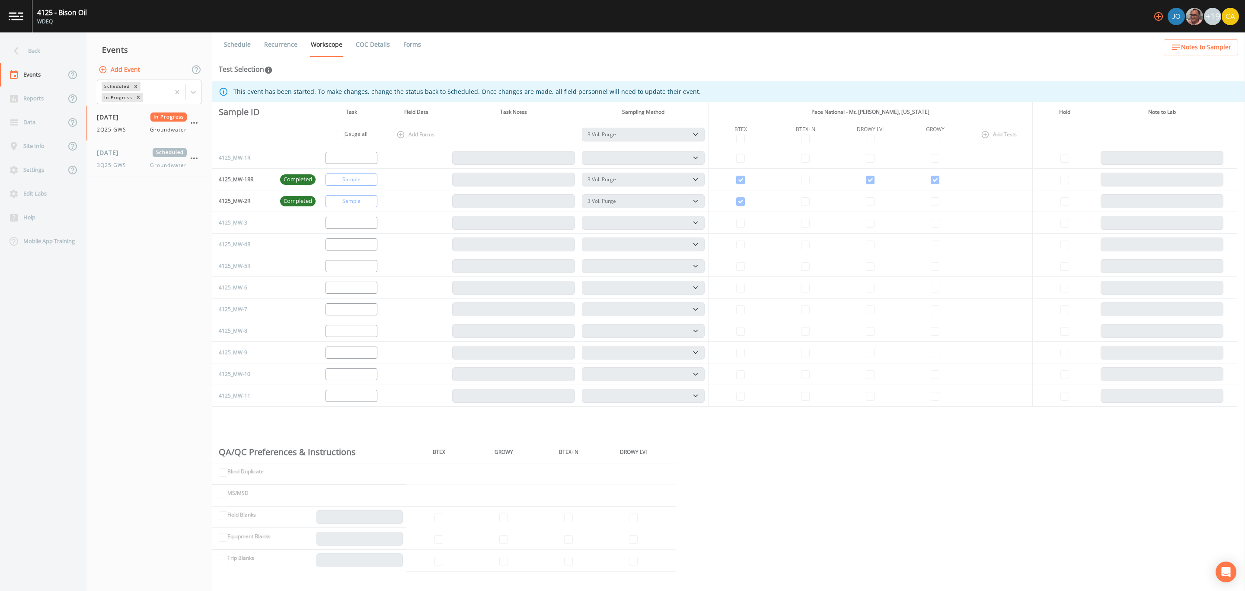
click at [42, 39] on div "Back" at bounding box center [39, 51] width 78 height 24
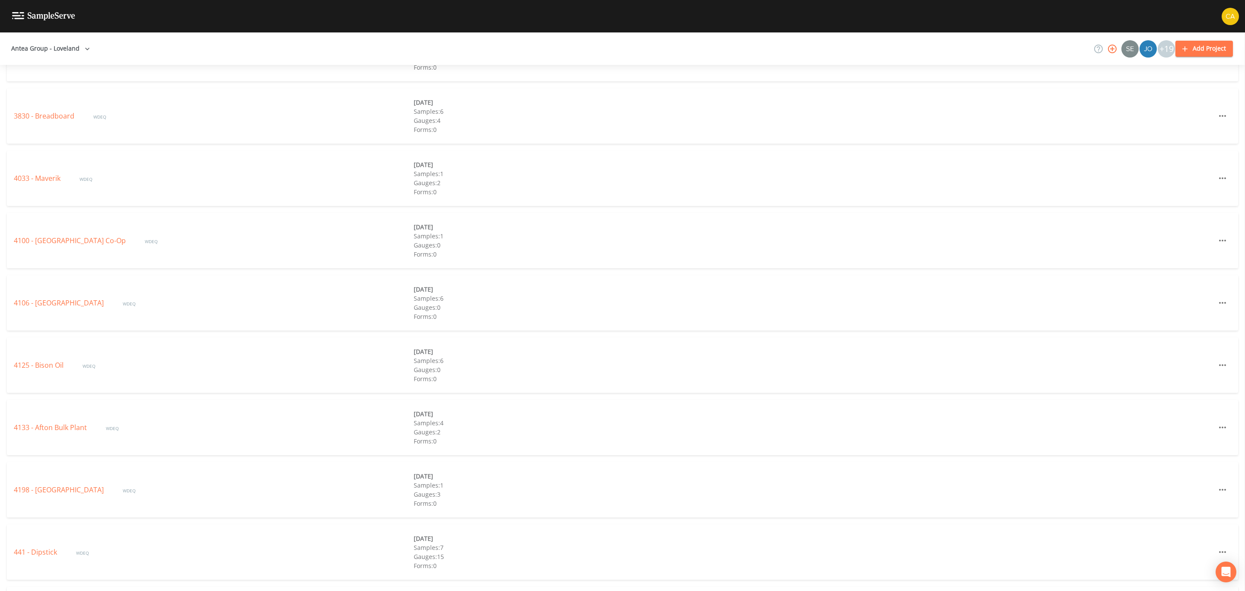
scroll to position [1755, 0]
click at [41, 493] on link "441 - Dipstick" at bounding box center [36, 494] width 45 height 10
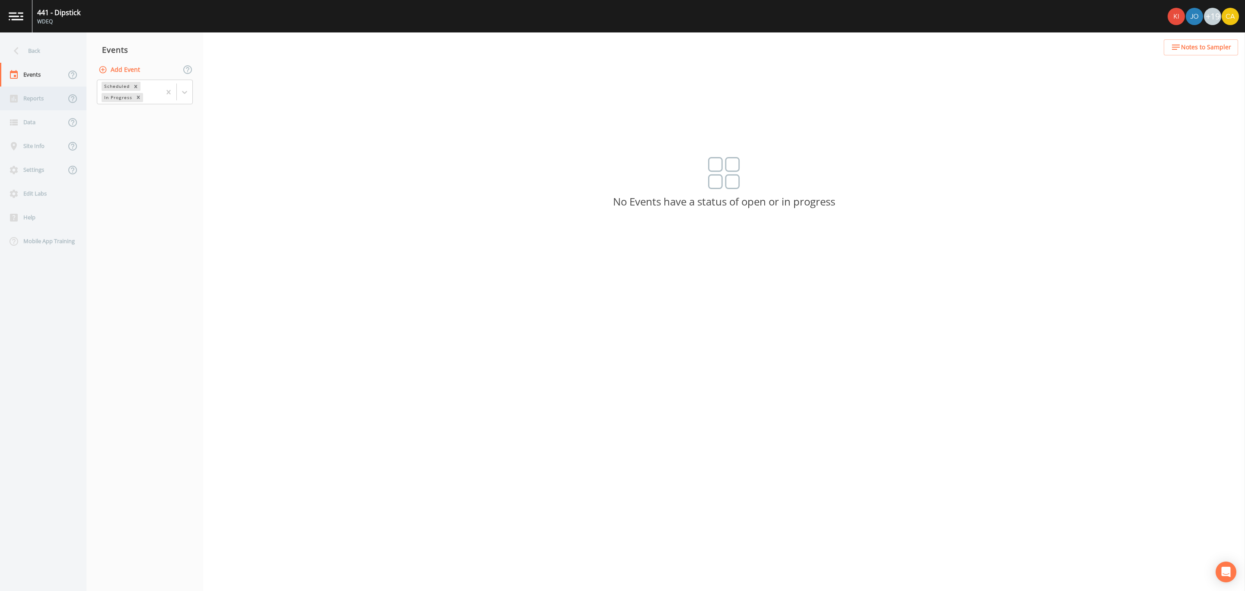
click at [42, 104] on div "Reports" at bounding box center [33, 98] width 66 height 24
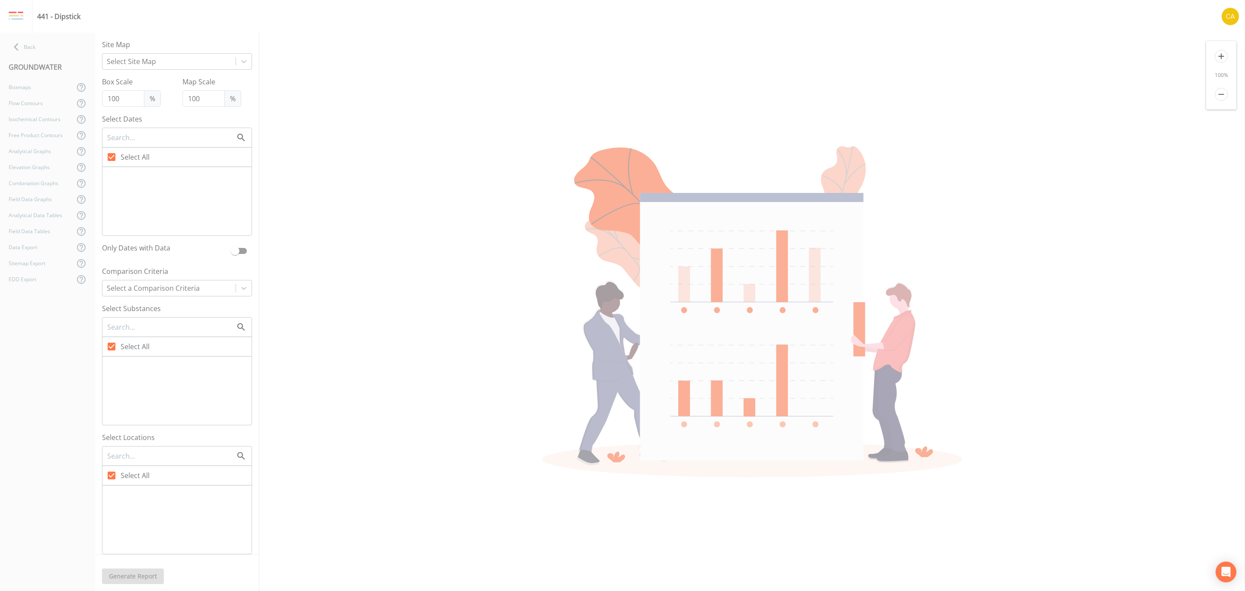
checkbox input "false"
click at [34, 276] on div "EDD Export" at bounding box center [37, 279] width 74 height 16
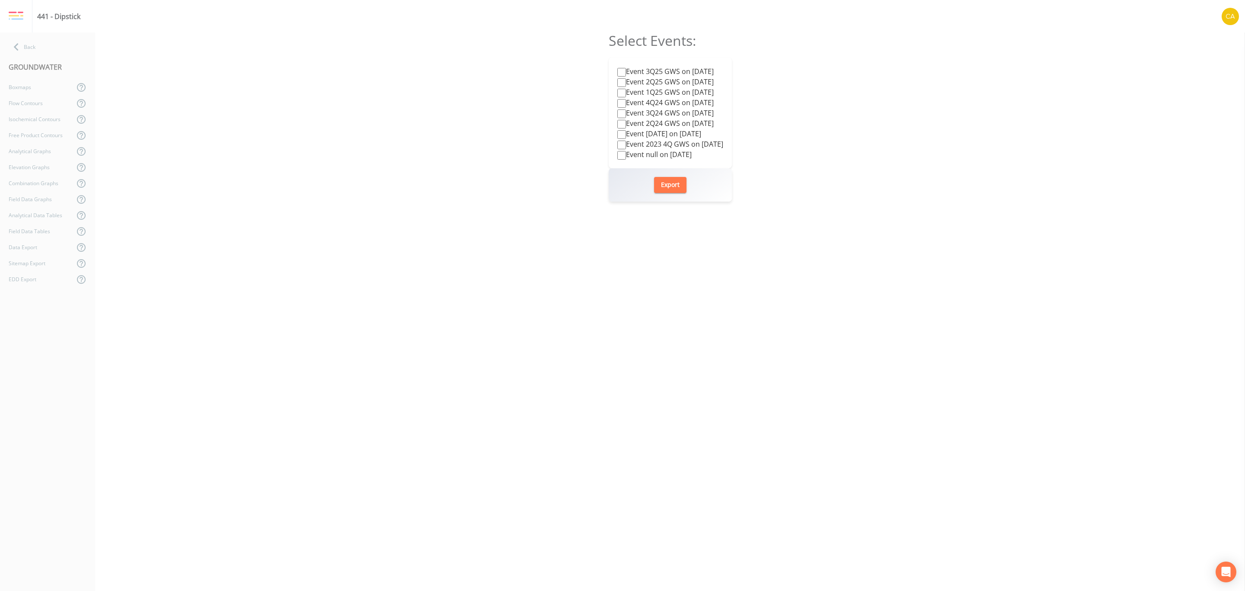
click at [642, 67] on label "Event 3Q25 GWS on [DATE]" at bounding box center [665, 71] width 96 height 10
click at [626, 68] on input "Event 3Q25 GWS on [DATE]" at bounding box center [621, 72] width 9 height 9
checkbox input "true"
click at [666, 188] on button "Export" at bounding box center [670, 185] width 32 height 16
click at [40, 47] on div "Back" at bounding box center [43, 47] width 86 height 16
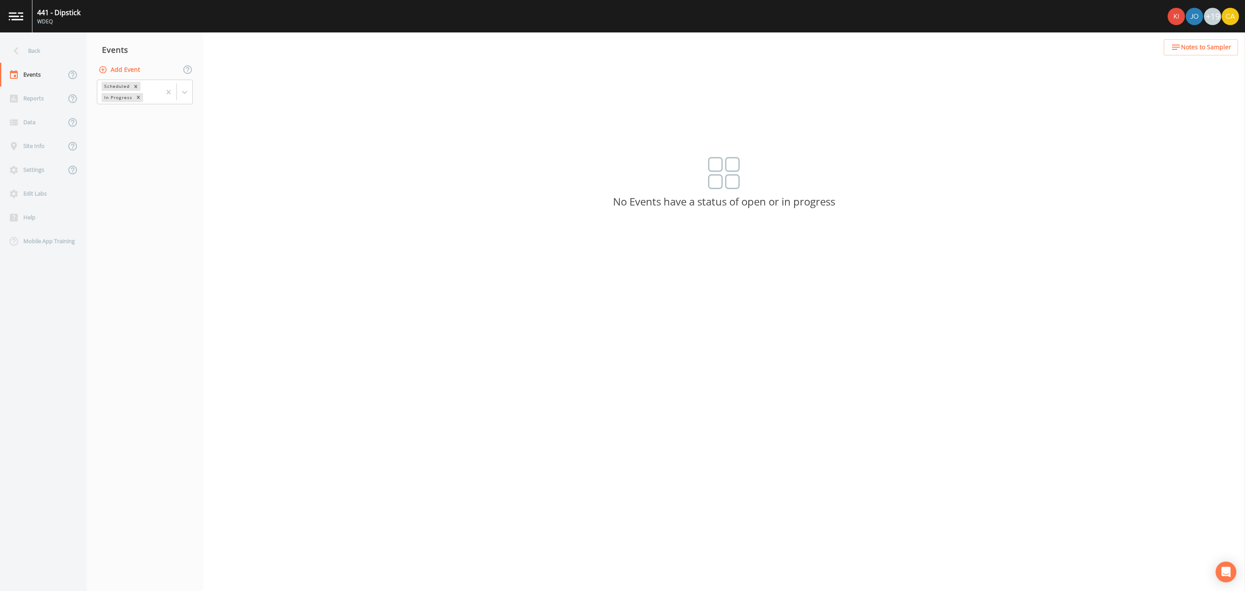
click at [40, 47] on div "Back" at bounding box center [39, 51] width 78 height 24
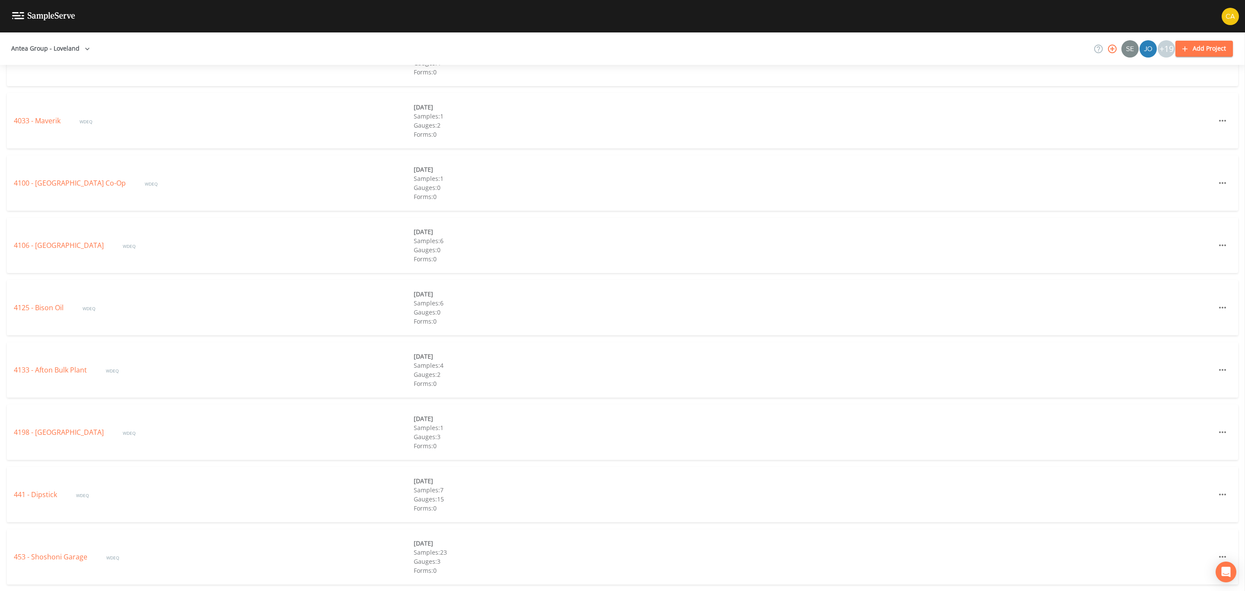
scroll to position [2129, 0]
click at [45, 182] on link "453 - Shoshoni Garage" at bounding box center [51, 183] width 75 height 10
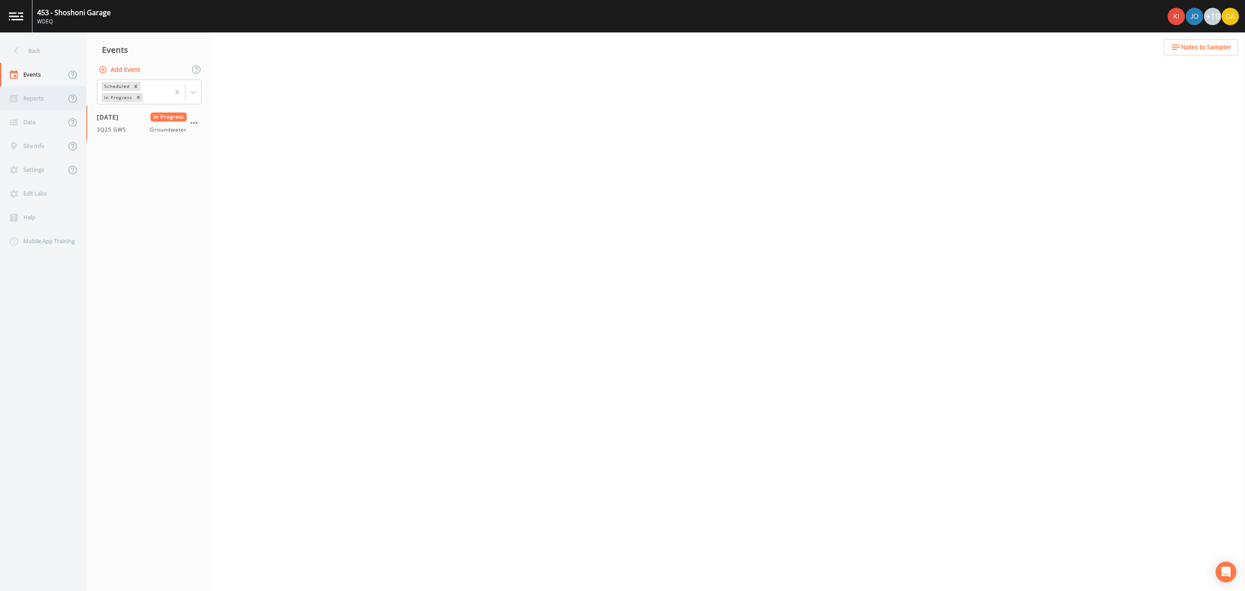
click at [37, 92] on div "Reports" at bounding box center [33, 98] width 66 height 24
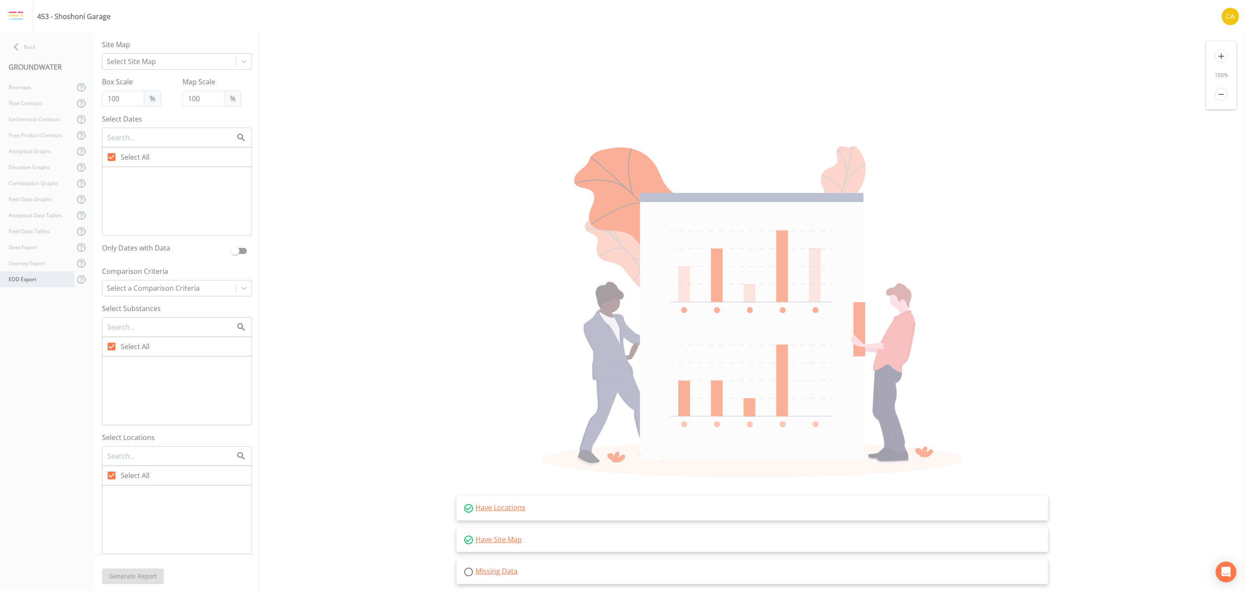
click at [44, 277] on div "EDD Export" at bounding box center [37, 279] width 74 height 16
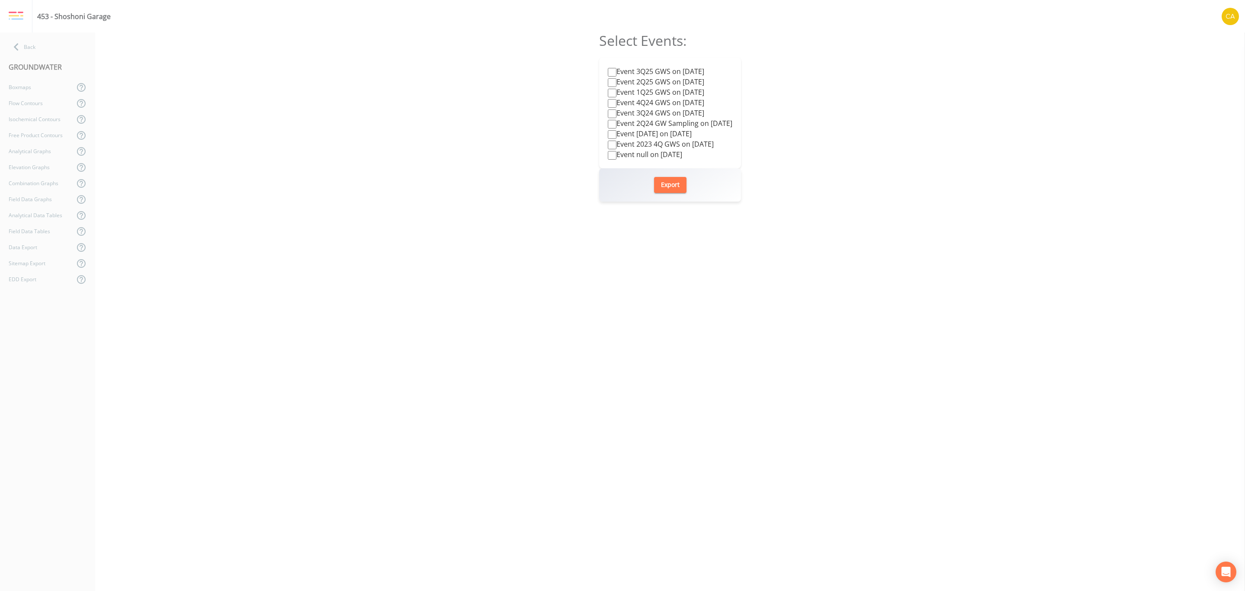
click at [636, 69] on label "Event 3Q25 GWS on [DATE]" at bounding box center [656, 71] width 96 height 10
click at [616, 69] on input "Event 3Q25 GWS on [DATE]" at bounding box center [612, 72] width 9 height 9
checkbox input "true"
click at [668, 180] on button "Export" at bounding box center [670, 185] width 32 height 16
click at [30, 55] on div "GROUNDWATER" at bounding box center [47, 67] width 95 height 24
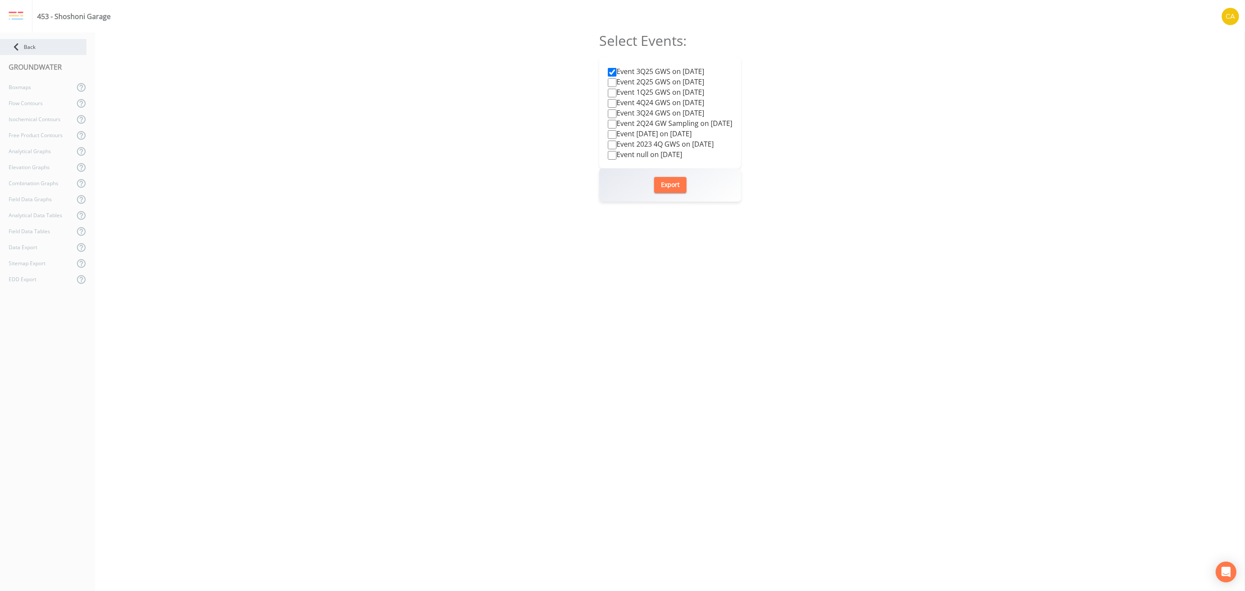
click at [35, 48] on div "Back" at bounding box center [43, 47] width 86 height 16
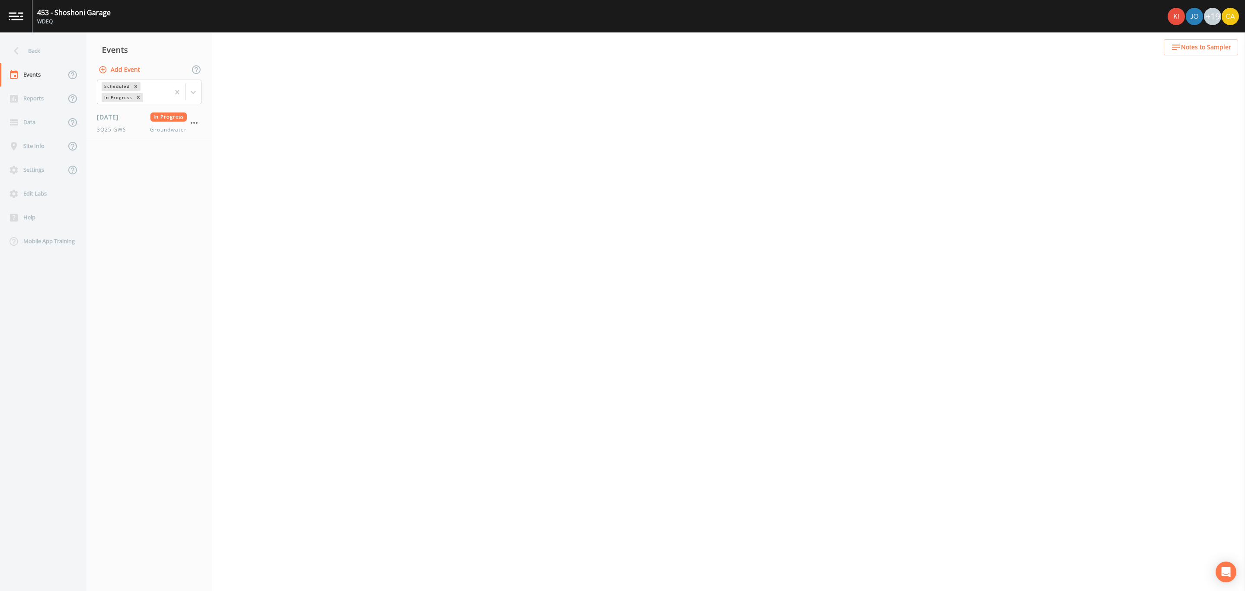
select select "0b1af911-289b-4d7b-9fdf-156f6d27a2cf"
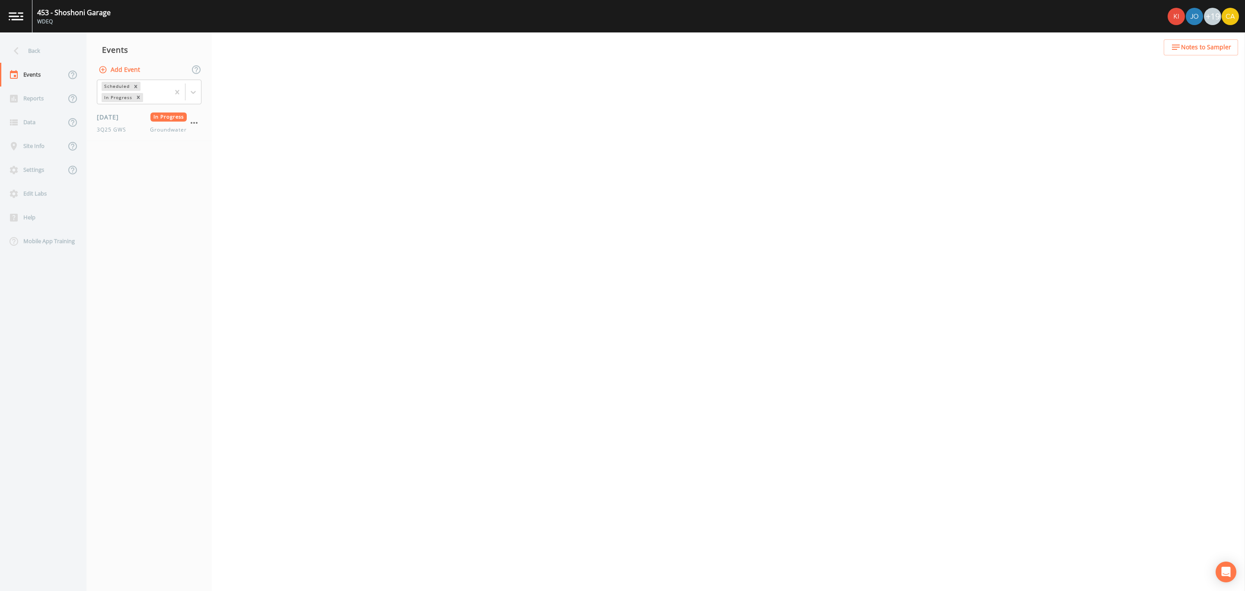
select select "0b1af911-289b-4d7b-9fdf-156f6d27a2cf"
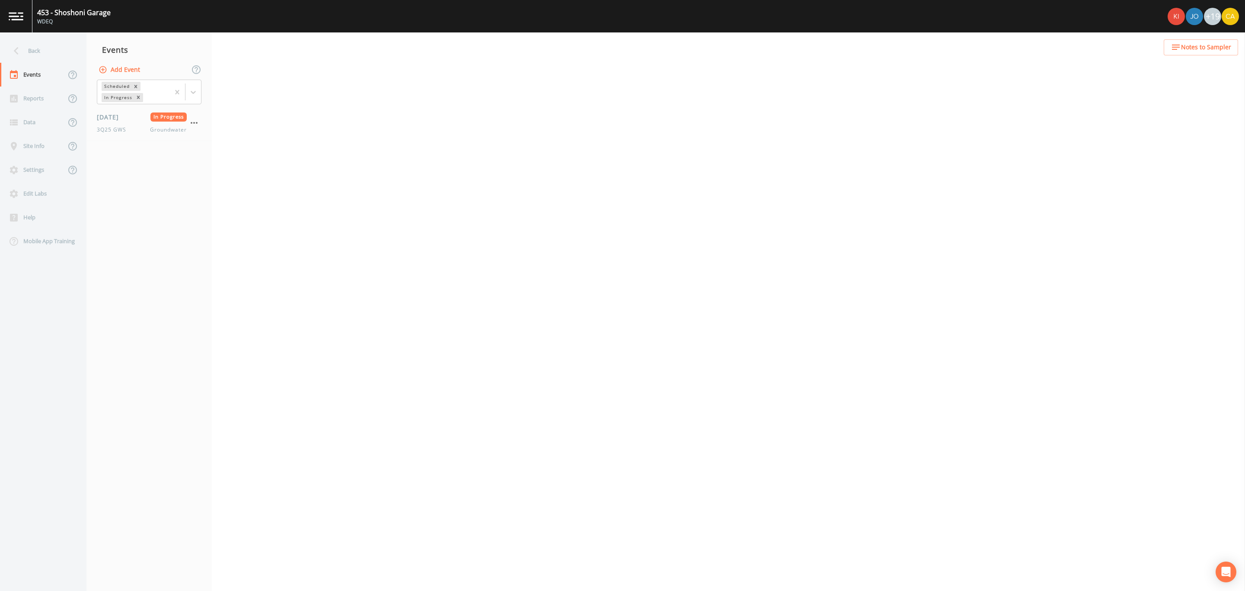
select select "0b1af911-289b-4d7b-9fdf-156f6d27a2cf"
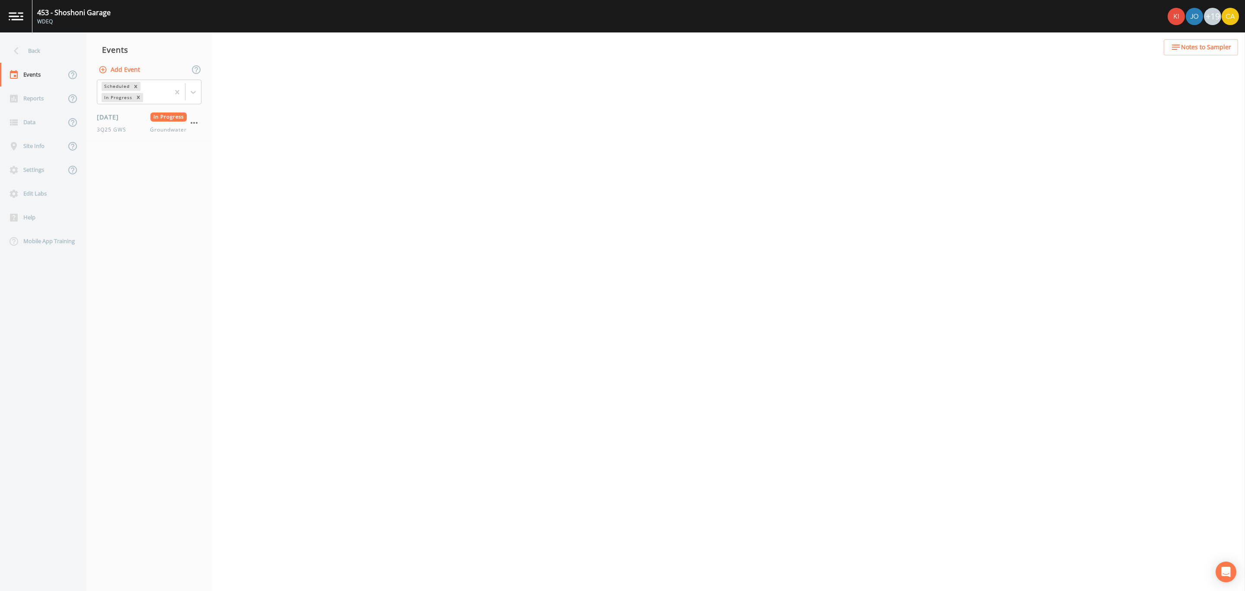
select select "0b1af911-289b-4d7b-9fdf-156f6d27a2cf"
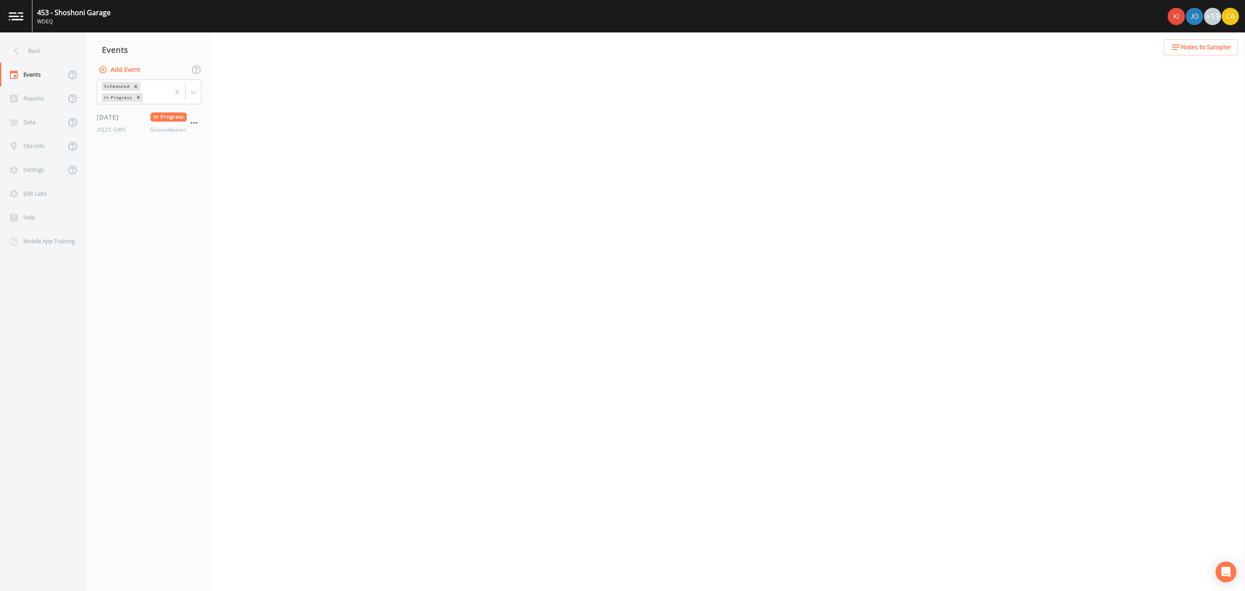
select select "0b1af911-289b-4d7b-9fdf-156f6d27a2cf"
select select "b6190220-bae4-4af8-b7b9-e7b18688e925"
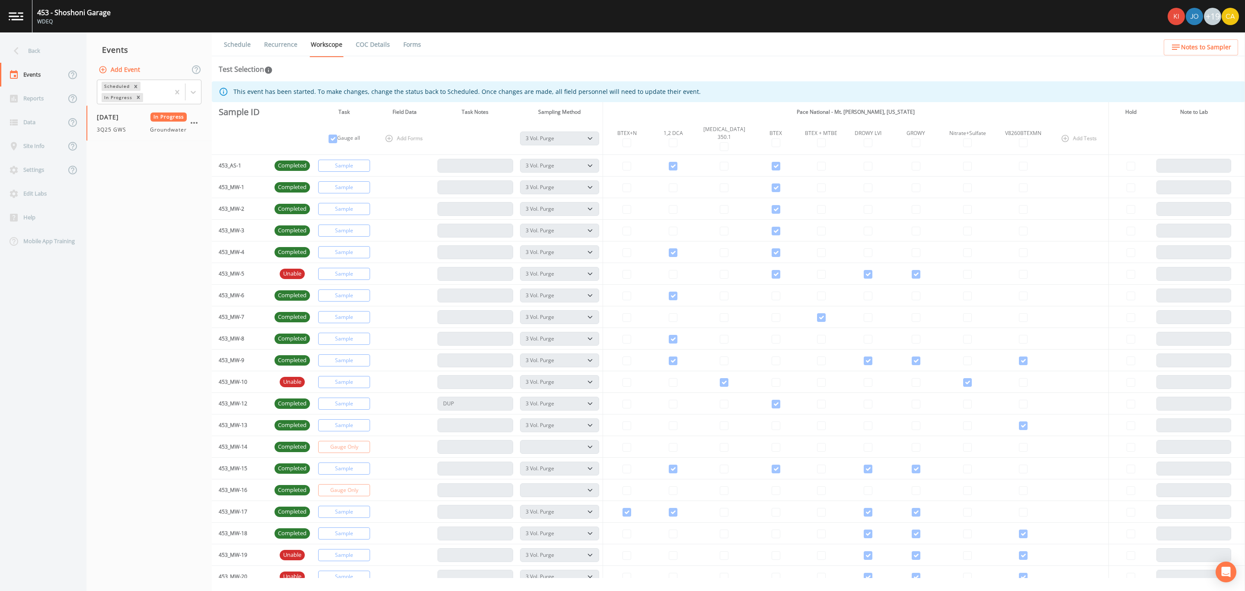
click at [35, 48] on div "Back" at bounding box center [39, 51] width 78 height 24
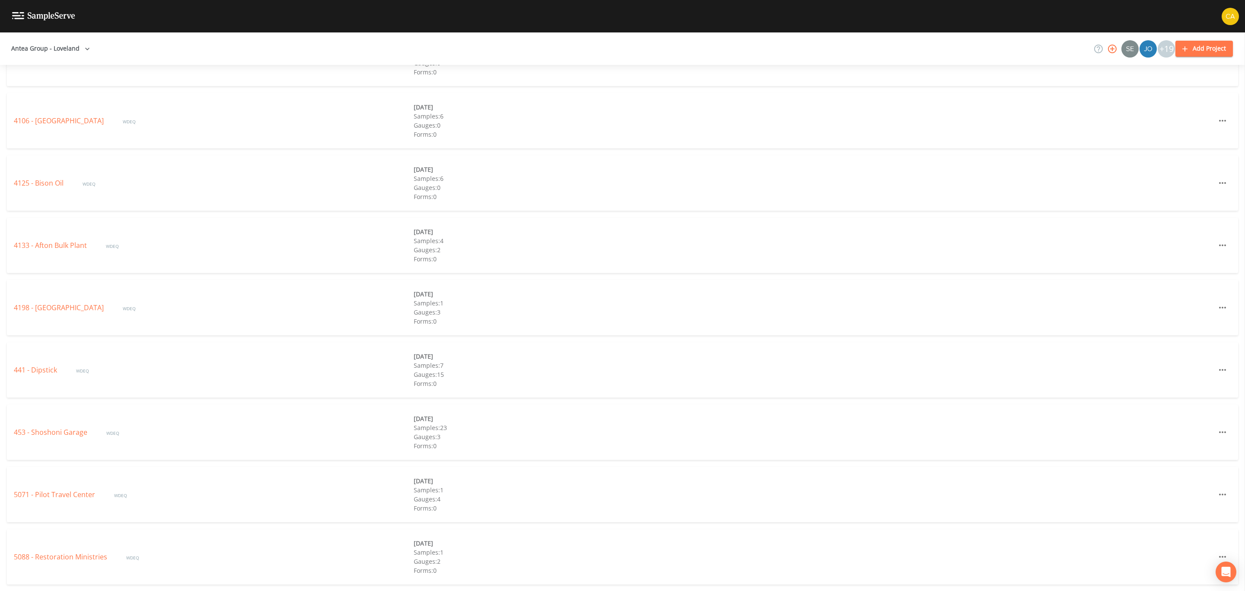
scroll to position [2253, 0]
click at [23, 237] on div "508 - Good to Go WDEQ [DATE] Samples: 3 Gauges: 1 Forms: 0" at bounding box center [622, 244] width 1231 height 55
click at [25, 240] on link "508 - Good to Go" at bounding box center [42, 245] width 57 height 10
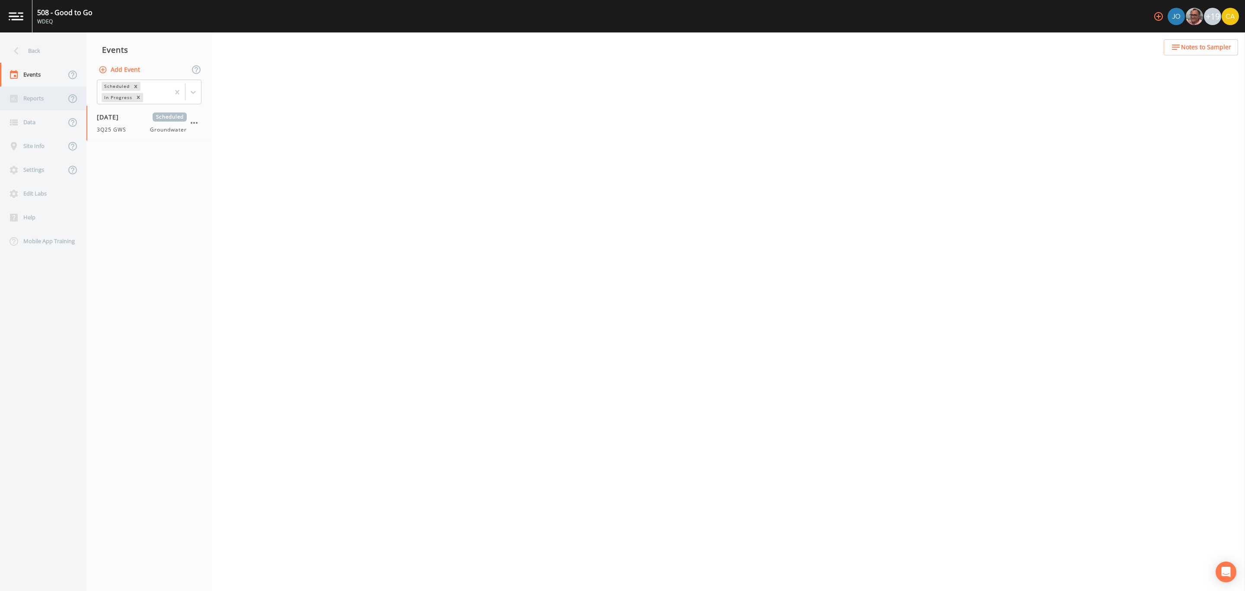
click at [37, 96] on div "Reports" at bounding box center [33, 98] width 66 height 24
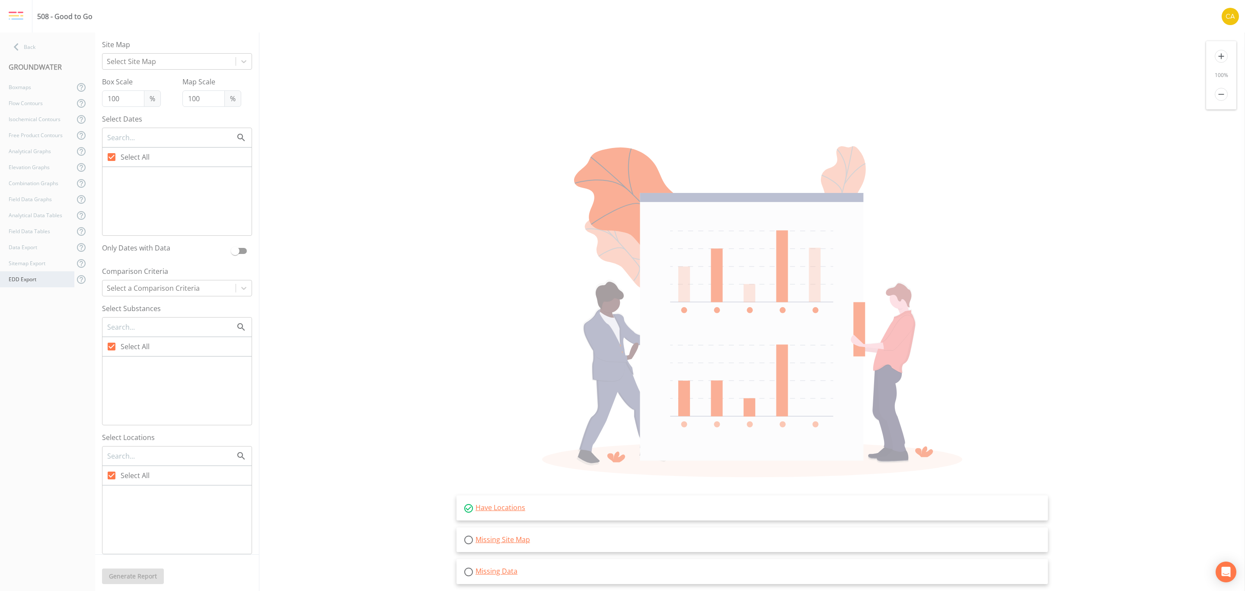
click at [9, 271] on div "EDD Export" at bounding box center [37, 279] width 74 height 16
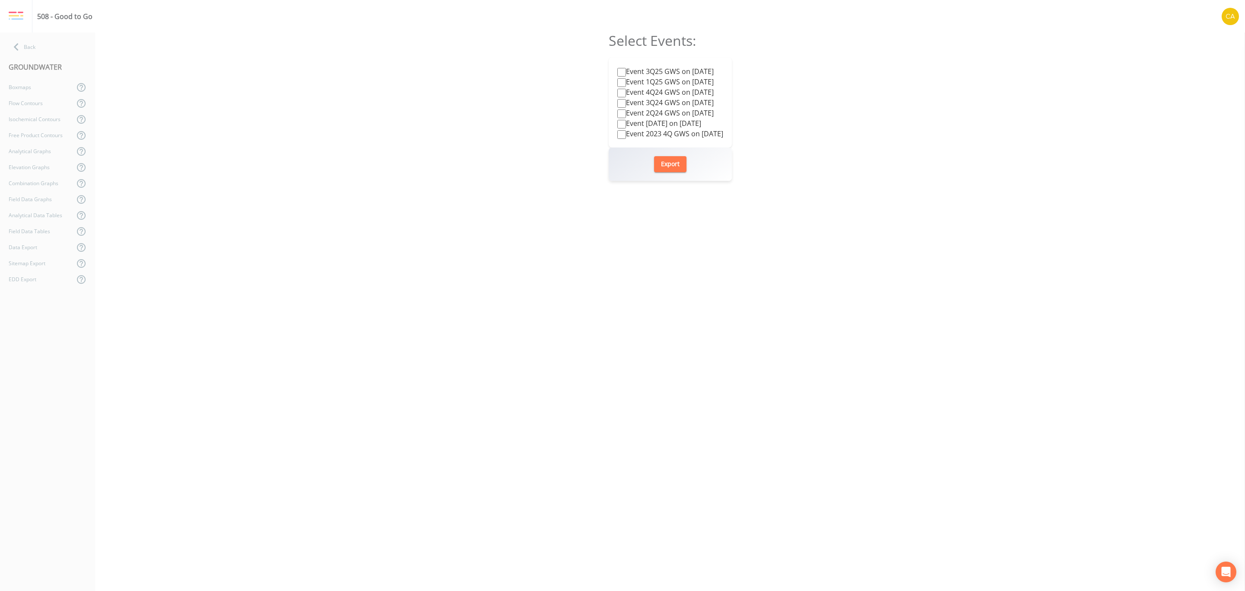
click at [626, 71] on label "Event 3Q25 GWS on [DATE]" at bounding box center [665, 71] width 96 height 10
click at [626, 71] on input "Event 3Q25 GWS on [DATE]" at bounding box center [621, 72] width 9 height 9
checkbox input "true"
click at [667, 163] on button "Export" at bounding box center [670, 164] width 32 height 16
click at [24, 45] on div "Back" at bounding box center [43, 47] width 86 height 16
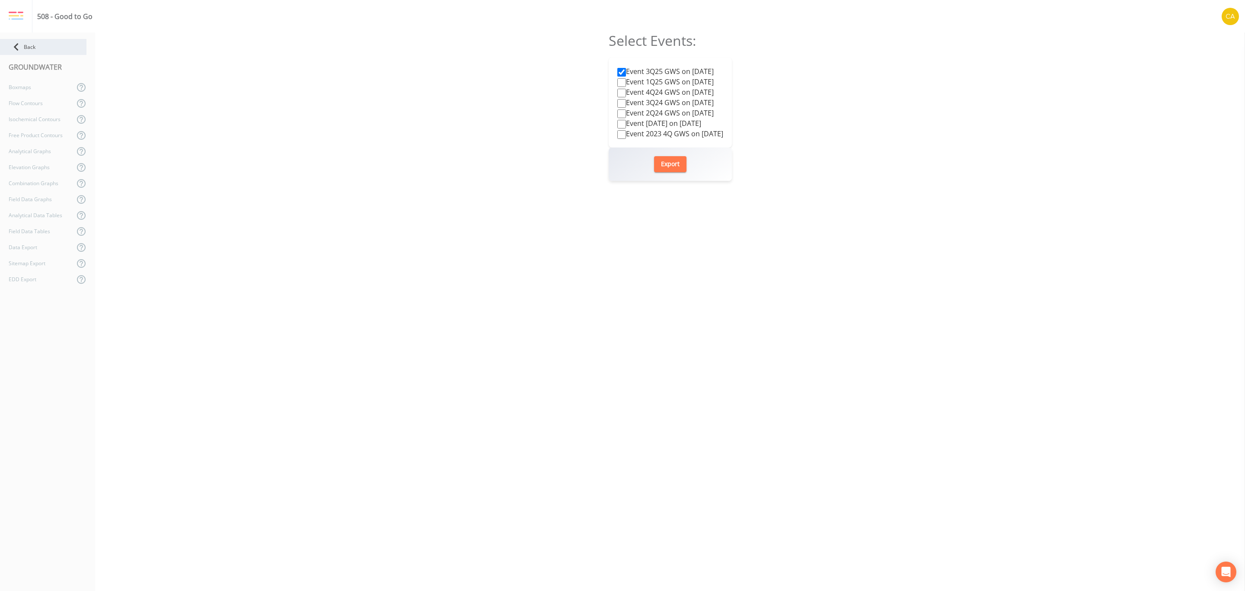
select select "0b1af911-289b-4d7b-9fdf-156f6d27a2cf"
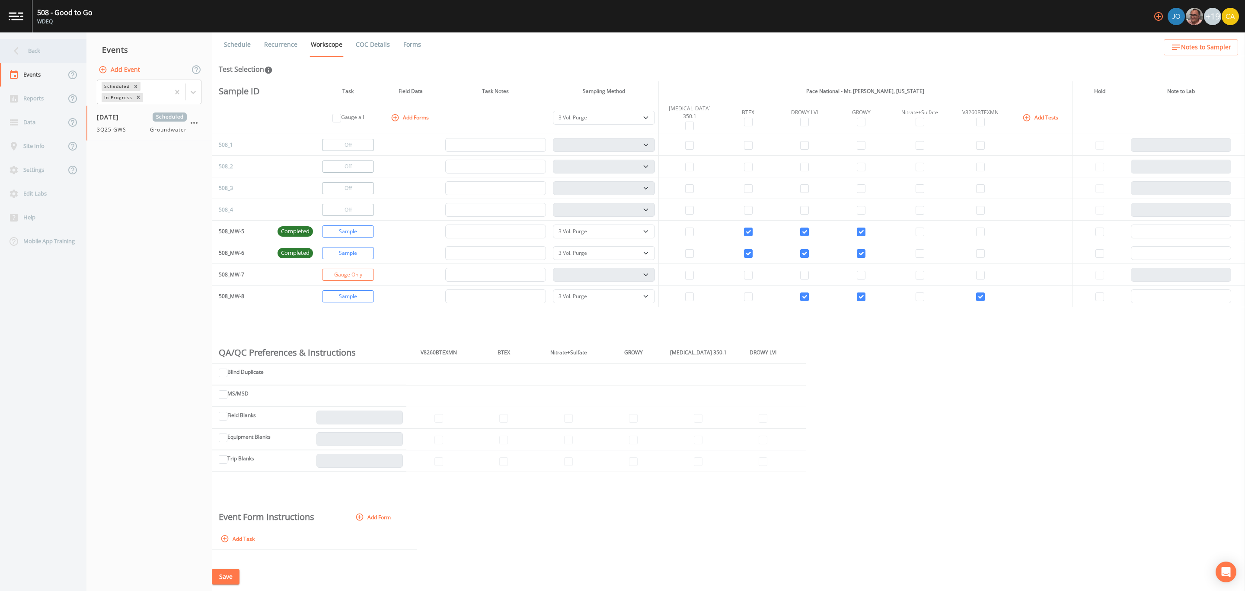
click at [20, 54] on icon at bounding box center [16, 50] width 15 height 15
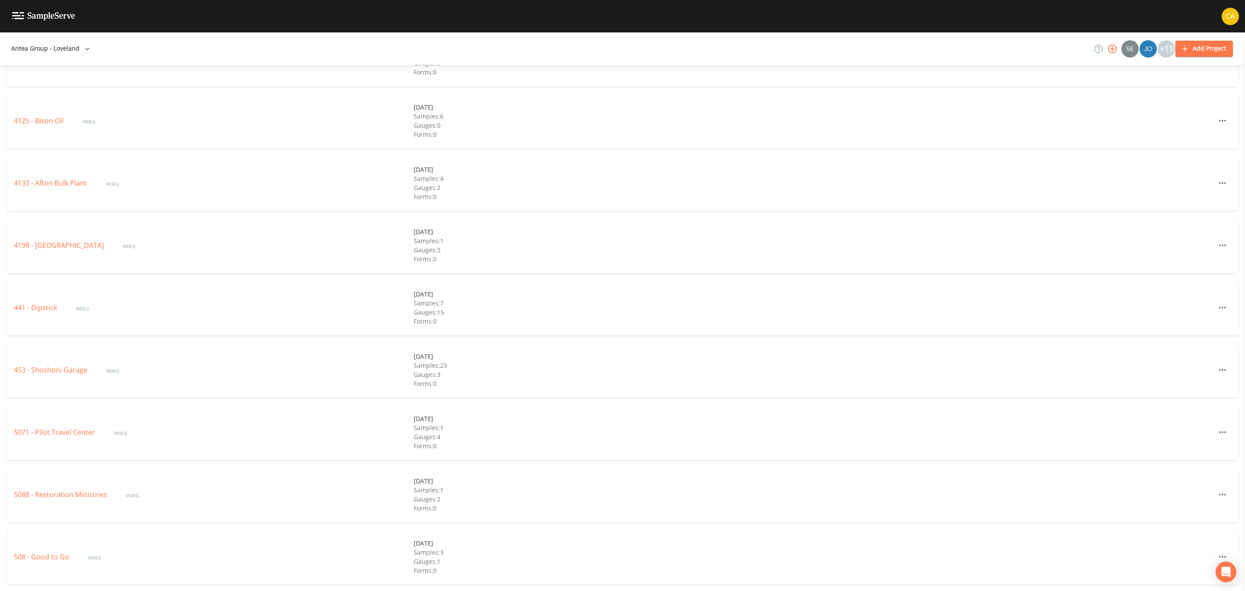
scroll to position [2315, 0]
click at [44, 243] on link "5090 - [GEOGRAPHIC_DATA]" at bounding box center [60, 245] width 92 height 10
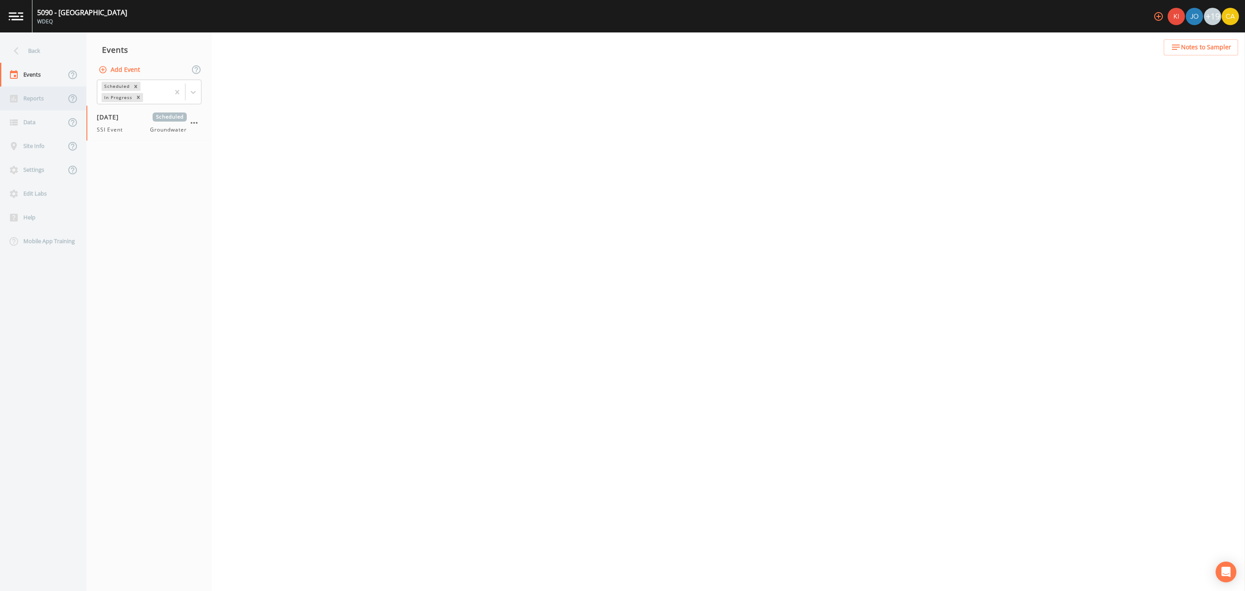
click at [35, 94] on div "Reports" at bounding box center [33, 98] width 66 height 24
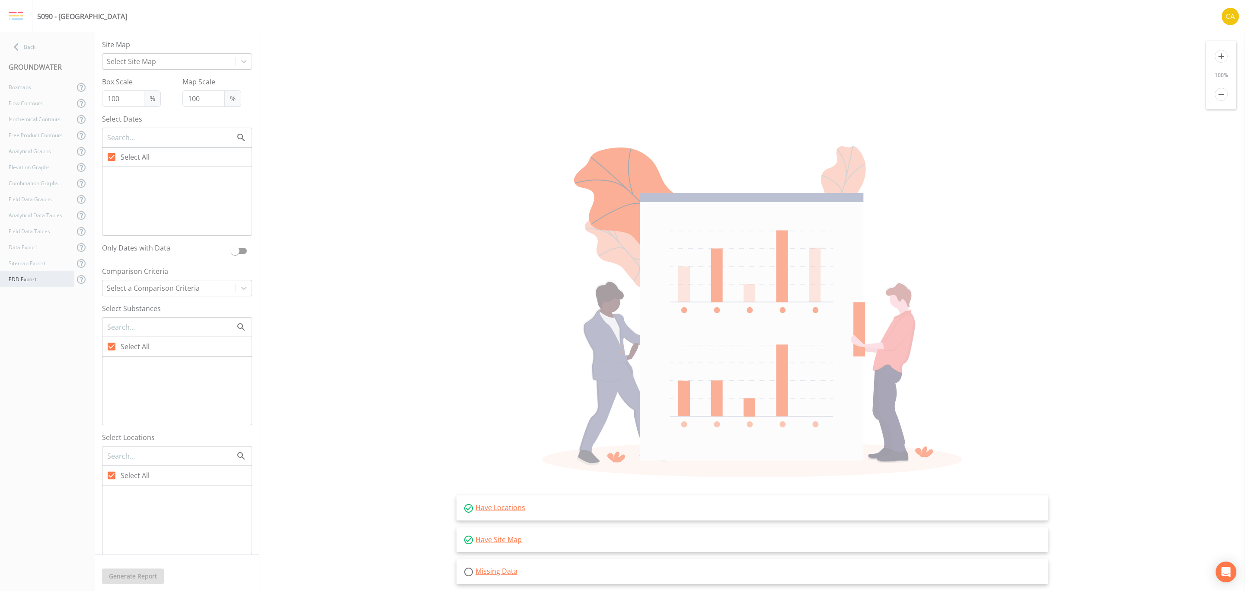
click at [40, 276] on div "EDD Export" at bounding box center [37, 279] width 74 height 16
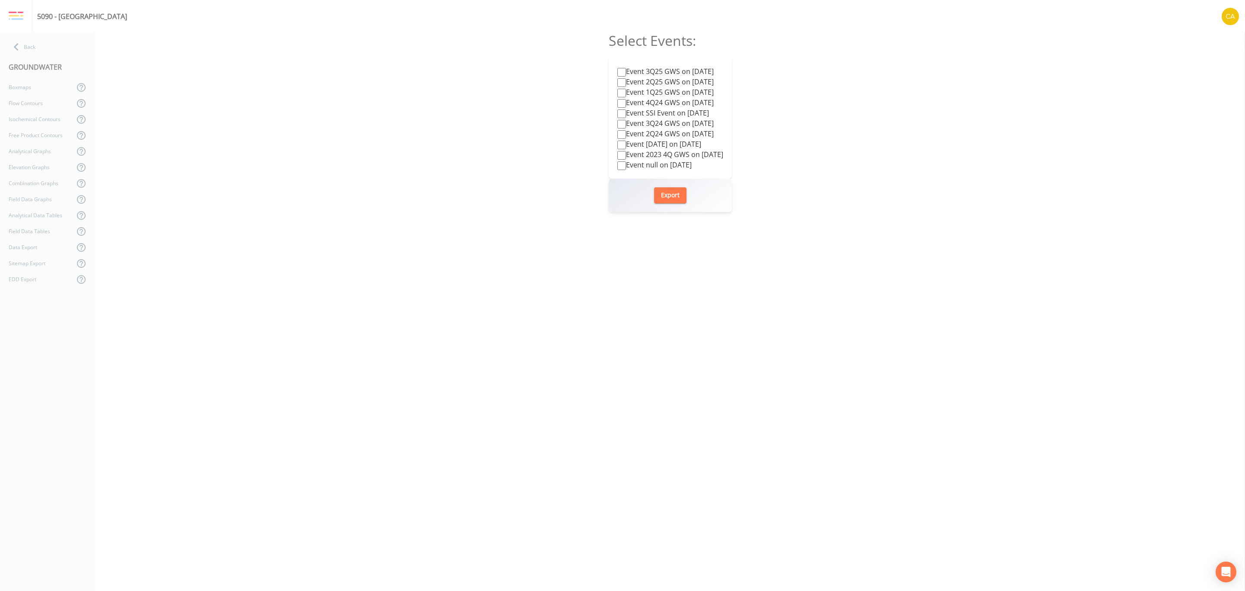
click at [650, 74] on label "Event 3Q25 GWS on [DATE]" at bounding box center [665, 71] width 96 height 10
click at [626, 74] on input "Event 3Q25 GWS on [DATE]" at bounding box center [621, 72] width 9 height 9
checkbox input "true"
click at [662, 200] on button "Export" at bounding box center [670, 195] width 32 height 16
click at [38, 47] on div "Back" at bounding box center [43, 47] width 86 height 16
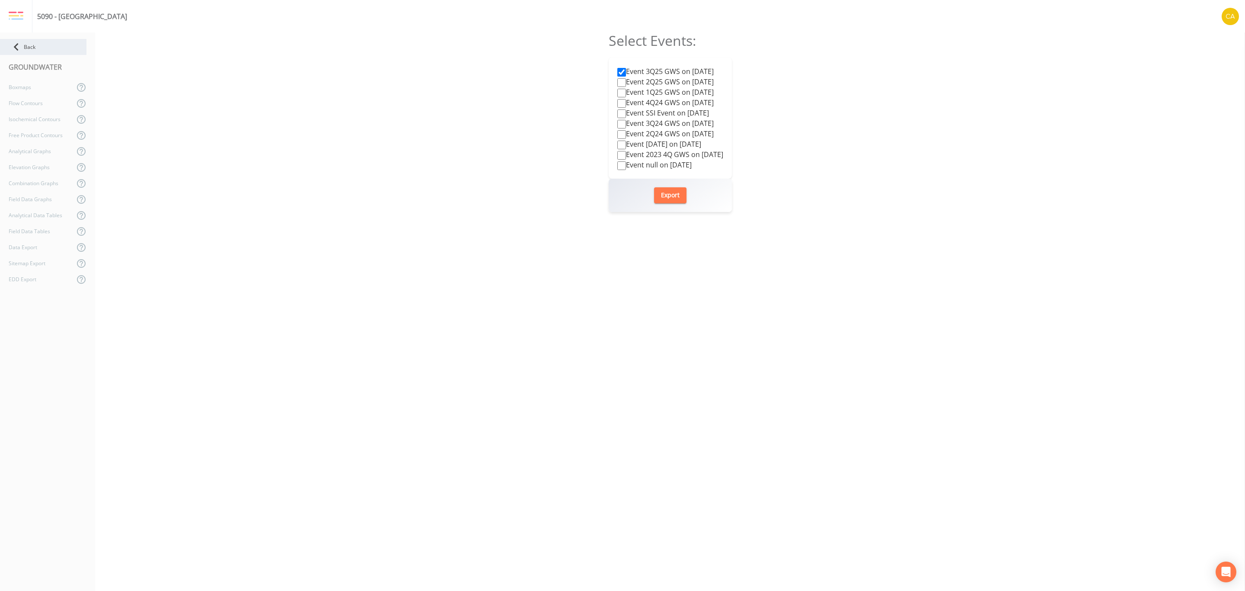
select select "0b1af911-289b-4d7b-9fdf-156f6d27a2cf"
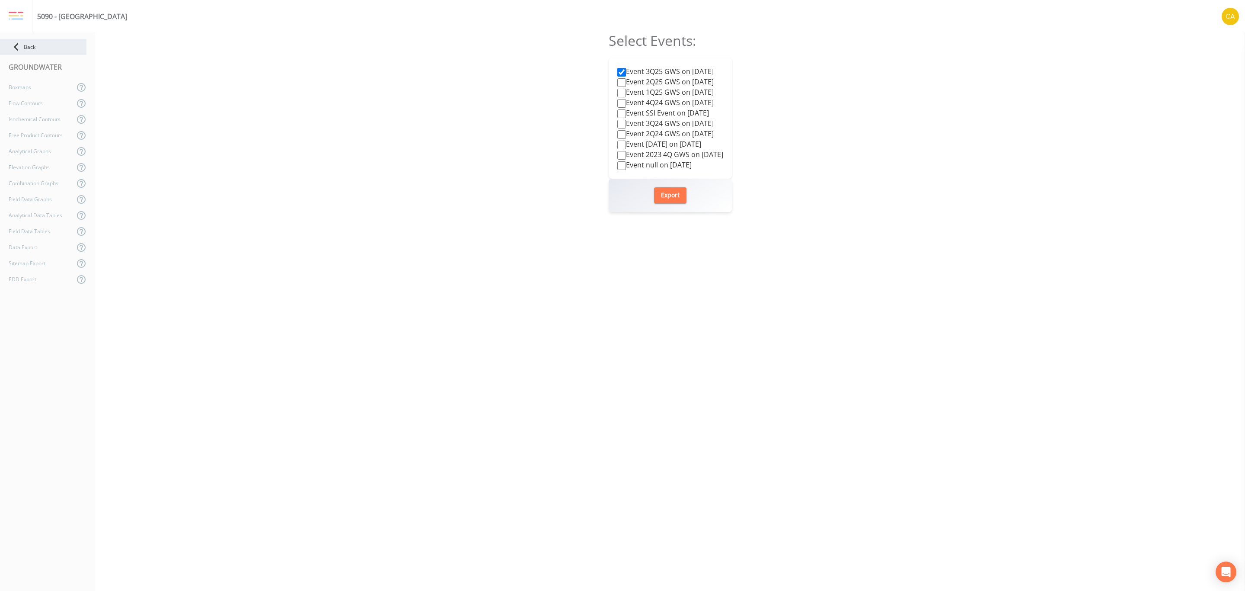
select select "0b1af911-289b-4d7b-9fdf-156f6d27a2cf"
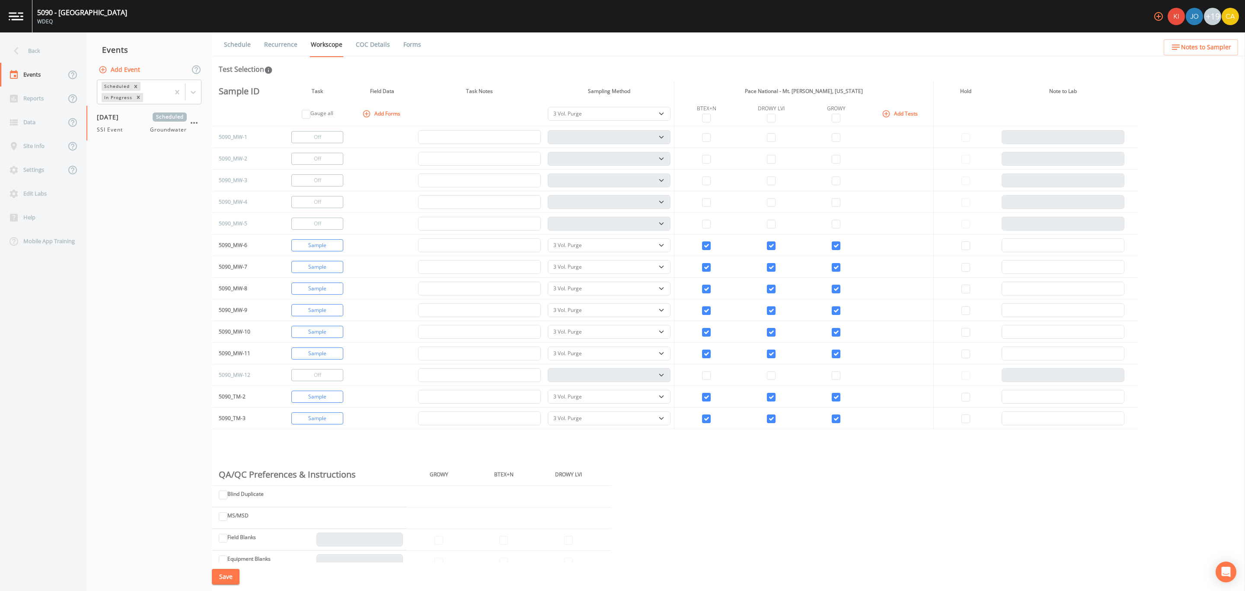
click at [38, 47] on div "Back" at bounding box center [39, 51] width 78 height 24
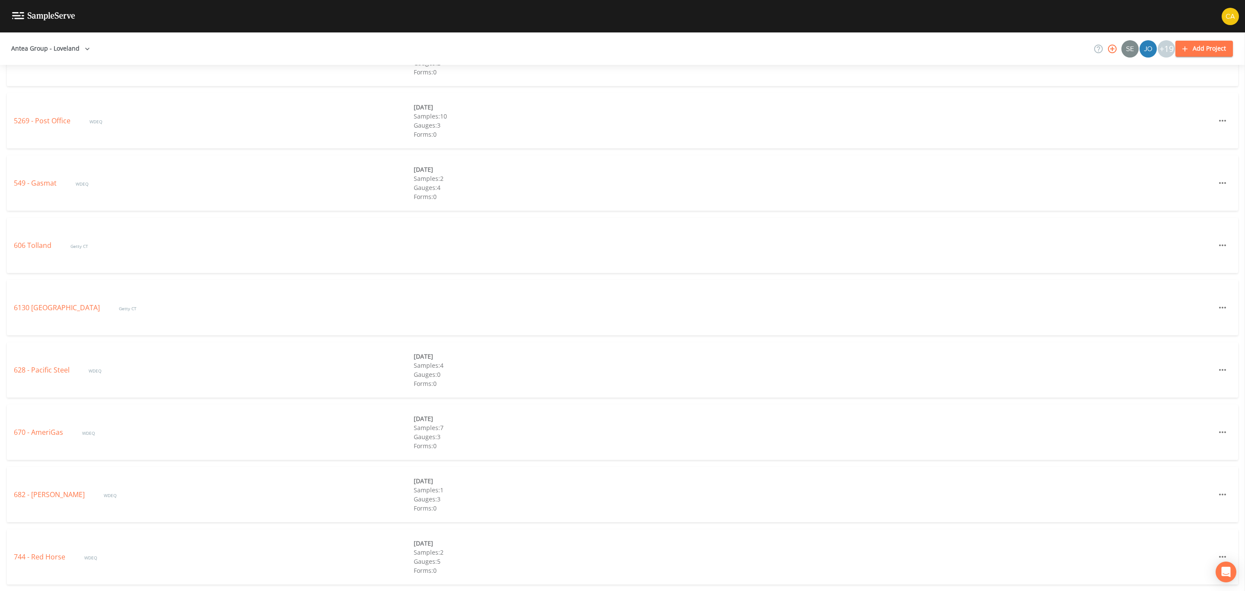
scroll to position [2889, 0]
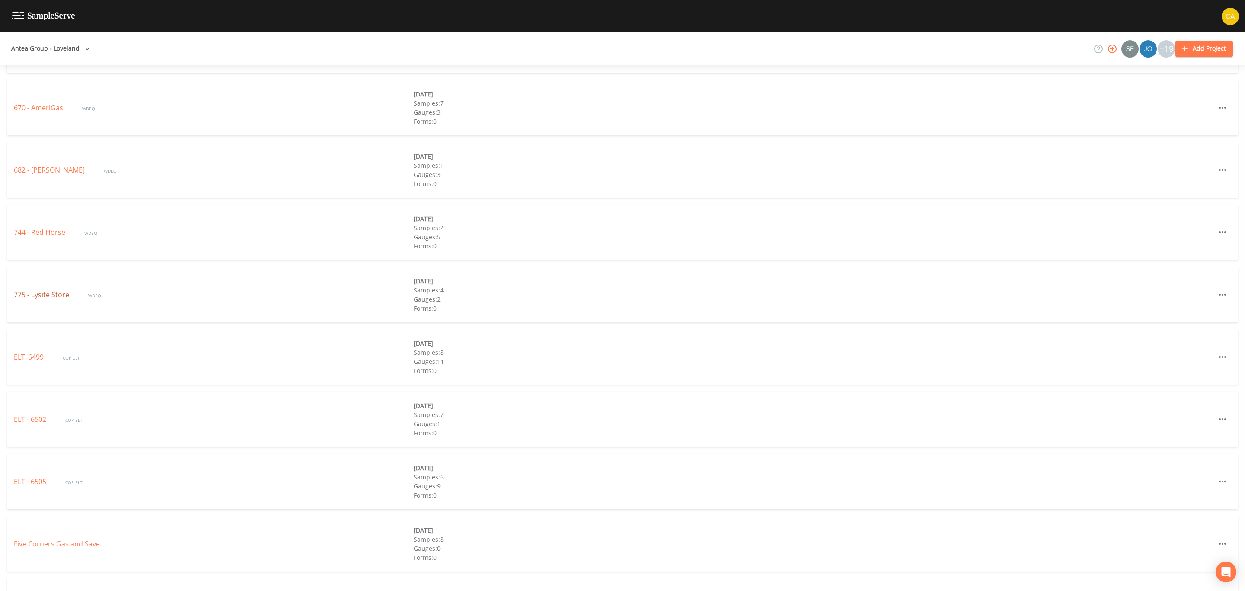
click at [37, 296] on link "775 - Lysite Store" at bounding box center [42, 295] width 57 height 10
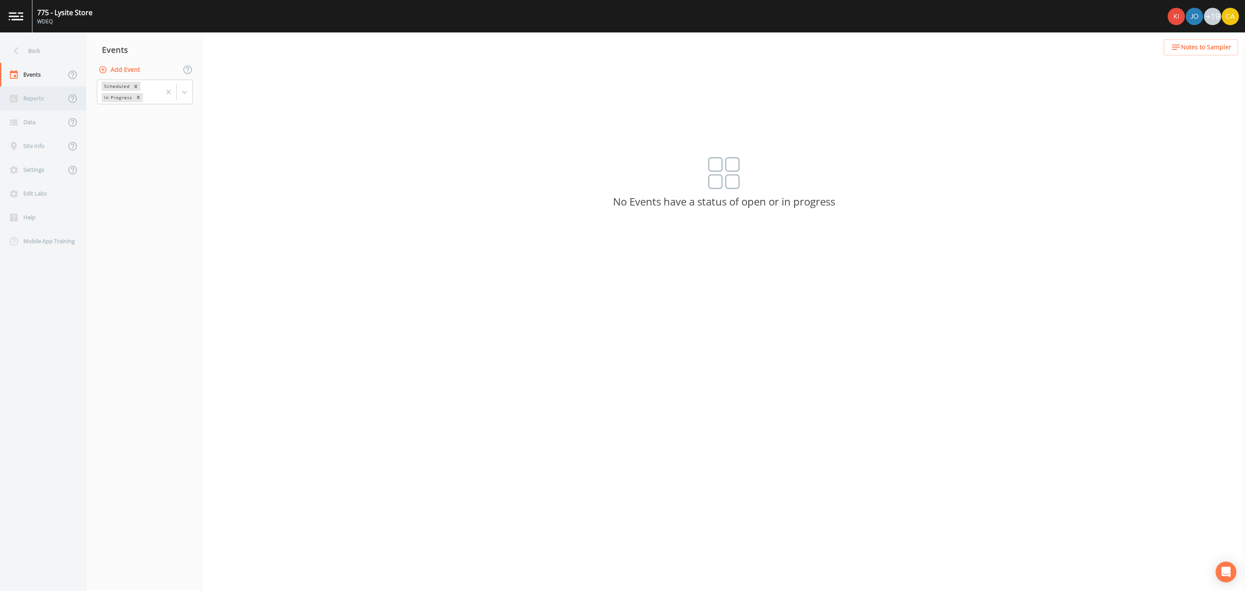
click at [32, 101] on div "Reports" at bounding box center [33, 98] width 66 height 24
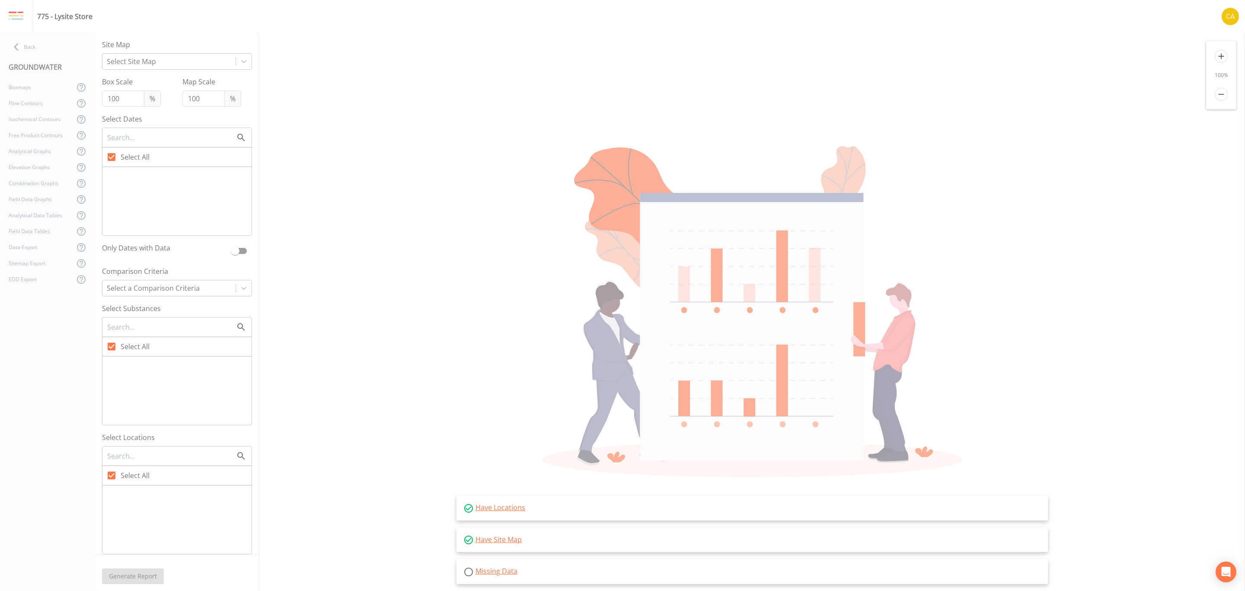
click at [34, 289] on nav "Back GROUNDWATER Boxmaps Flow Contours Isochemical Contours Free Product Contou…" at bounding box center [47, 311] width 95 height 558
click at [33, 284] on div "EDD Export" at bounding box center [37, 279] width 74 height 16
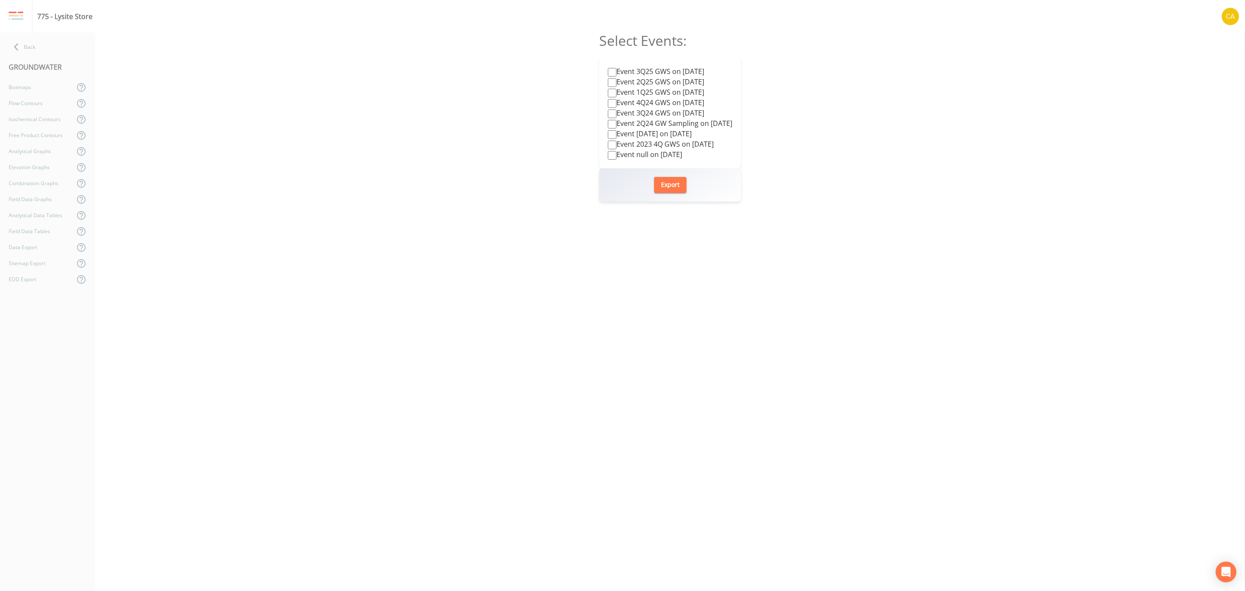
click at [610, 74] on label "Event 3Q25 GWS on [DATE]" at bounding box center [656, 71] width 96 height 10
click at [610, 74] on input "Event 3Q25 GWS on [DATE]" at bounding box center [612, 72] width 9 height 9
checkbox input "true"
click at [664, 187] on button "Export" at bounding box center [670, 185] width 32 height 16
